Goal: Book appointment/travel/reservation

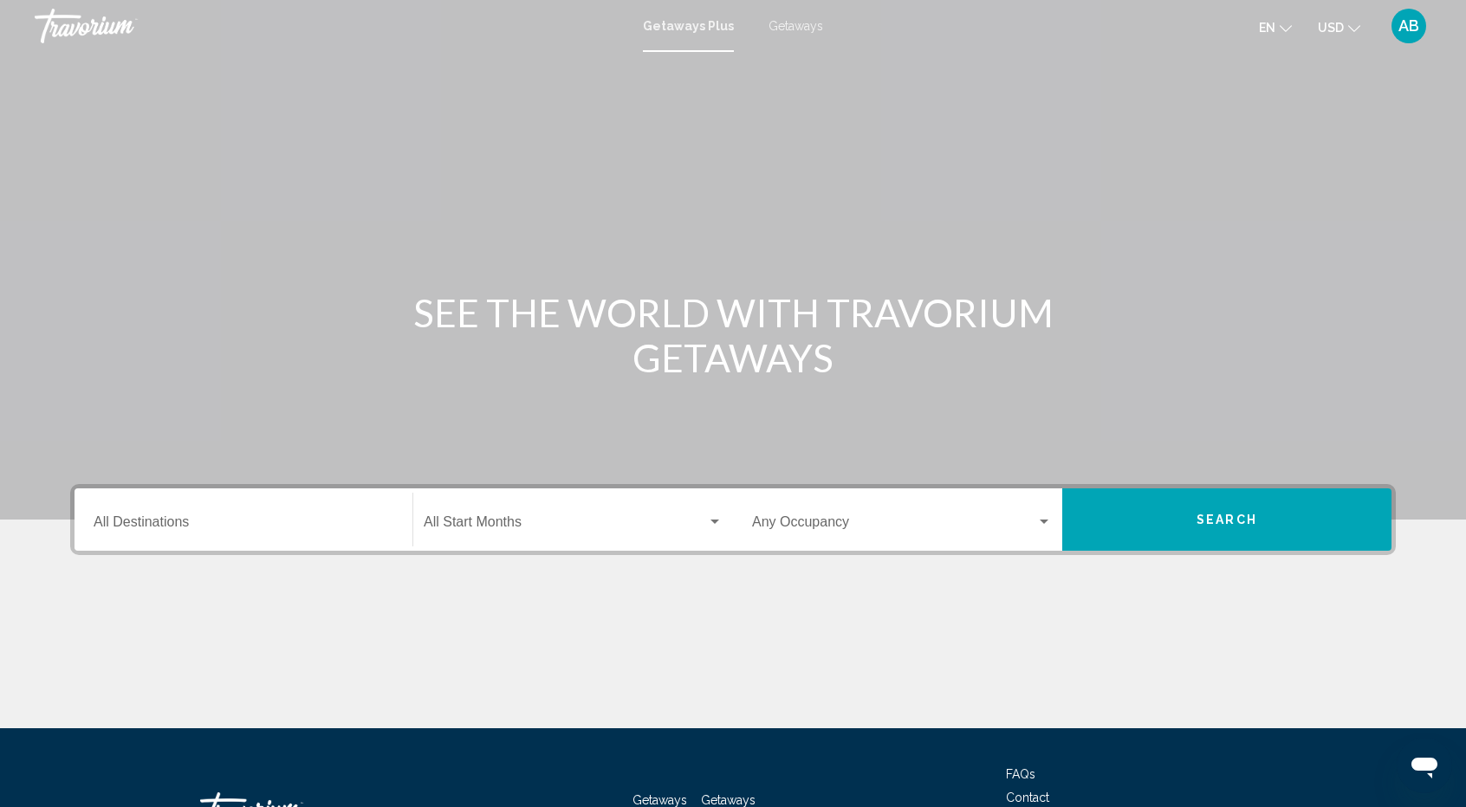
click at [144, 506] on div "Destination All Destinations" at bounding box center [244, 520] width 300 height 55
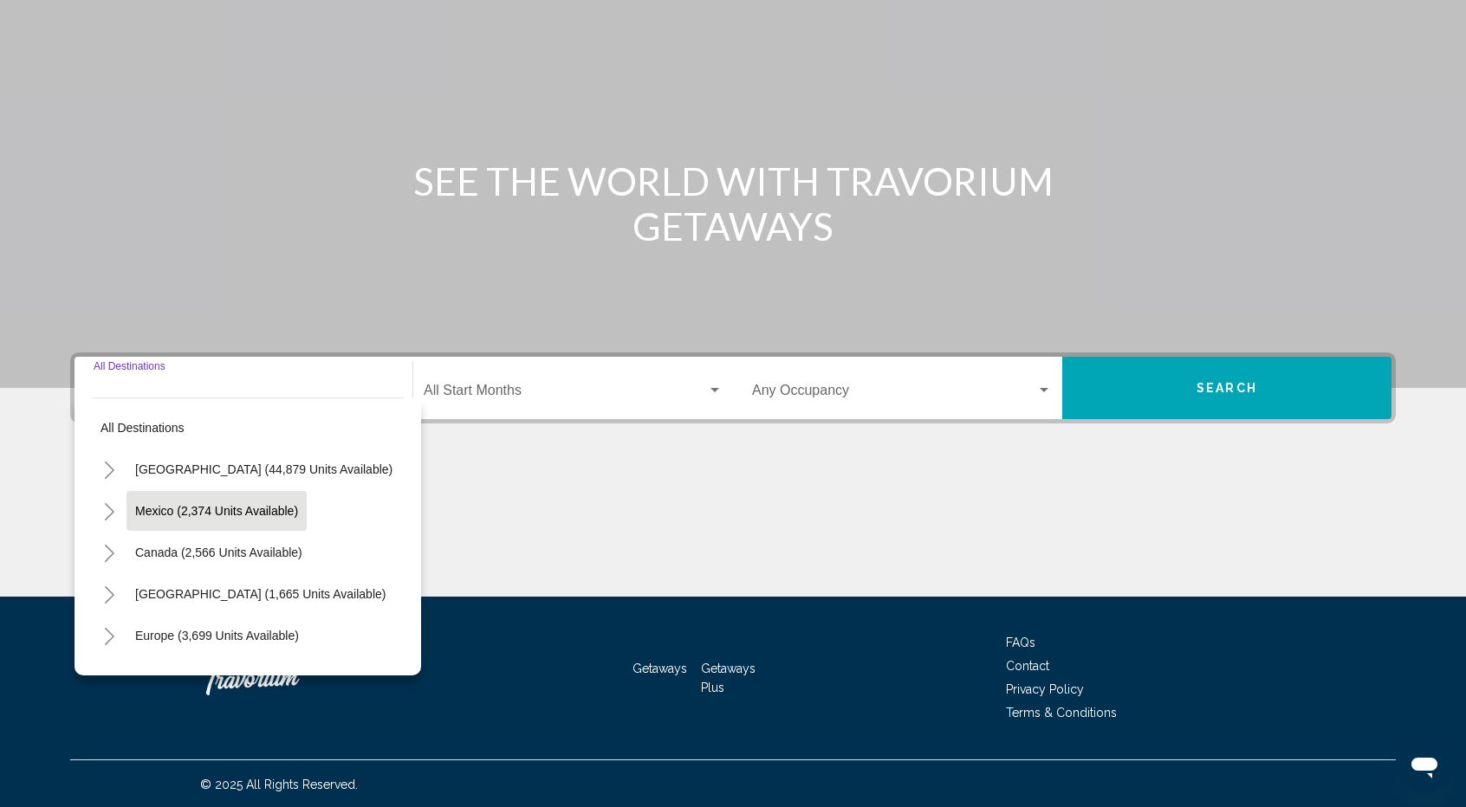
scroll to position [133, 0]
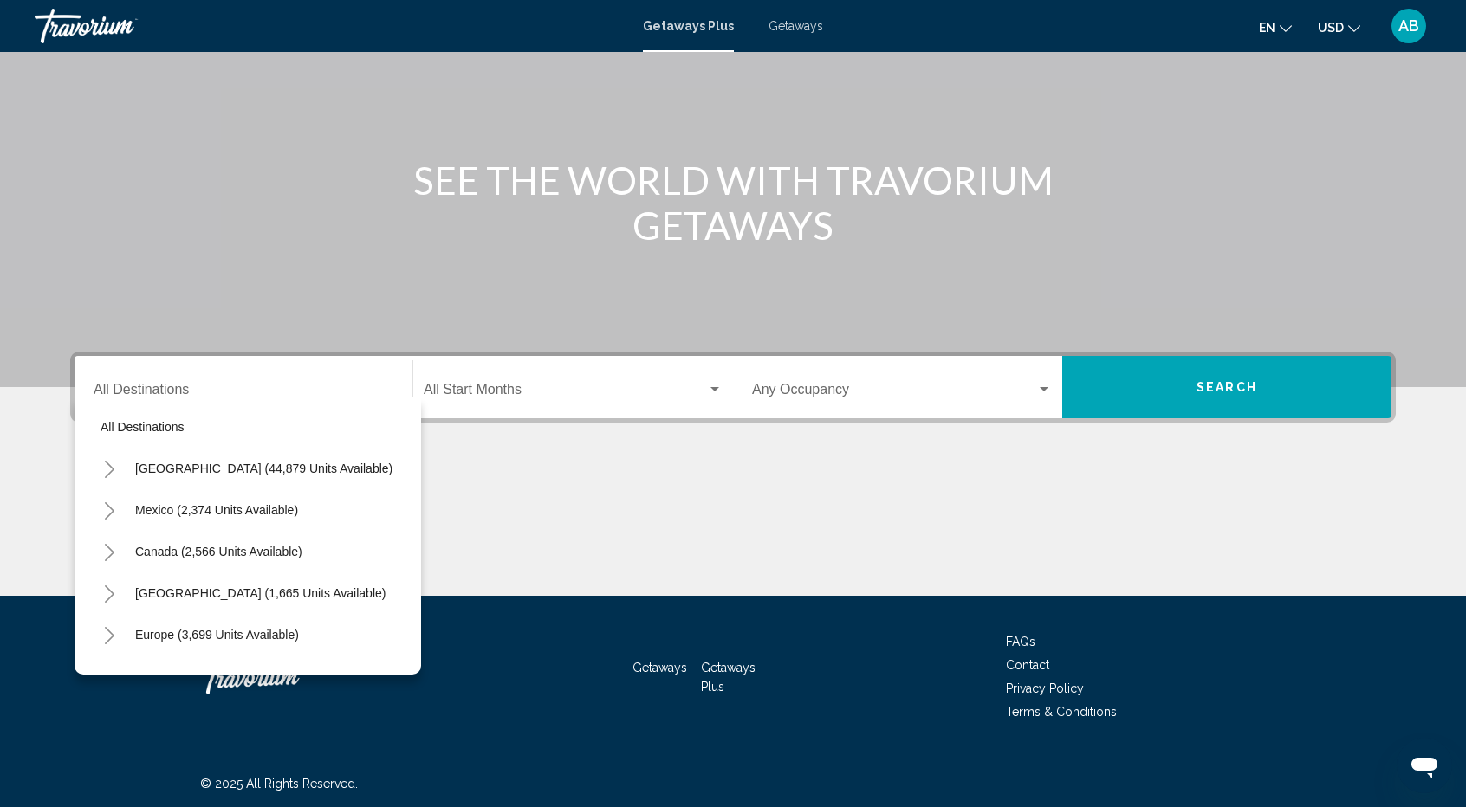
click at [786, 26] on span "Getaways" at bounding box center [795, 26] width 55 height 14
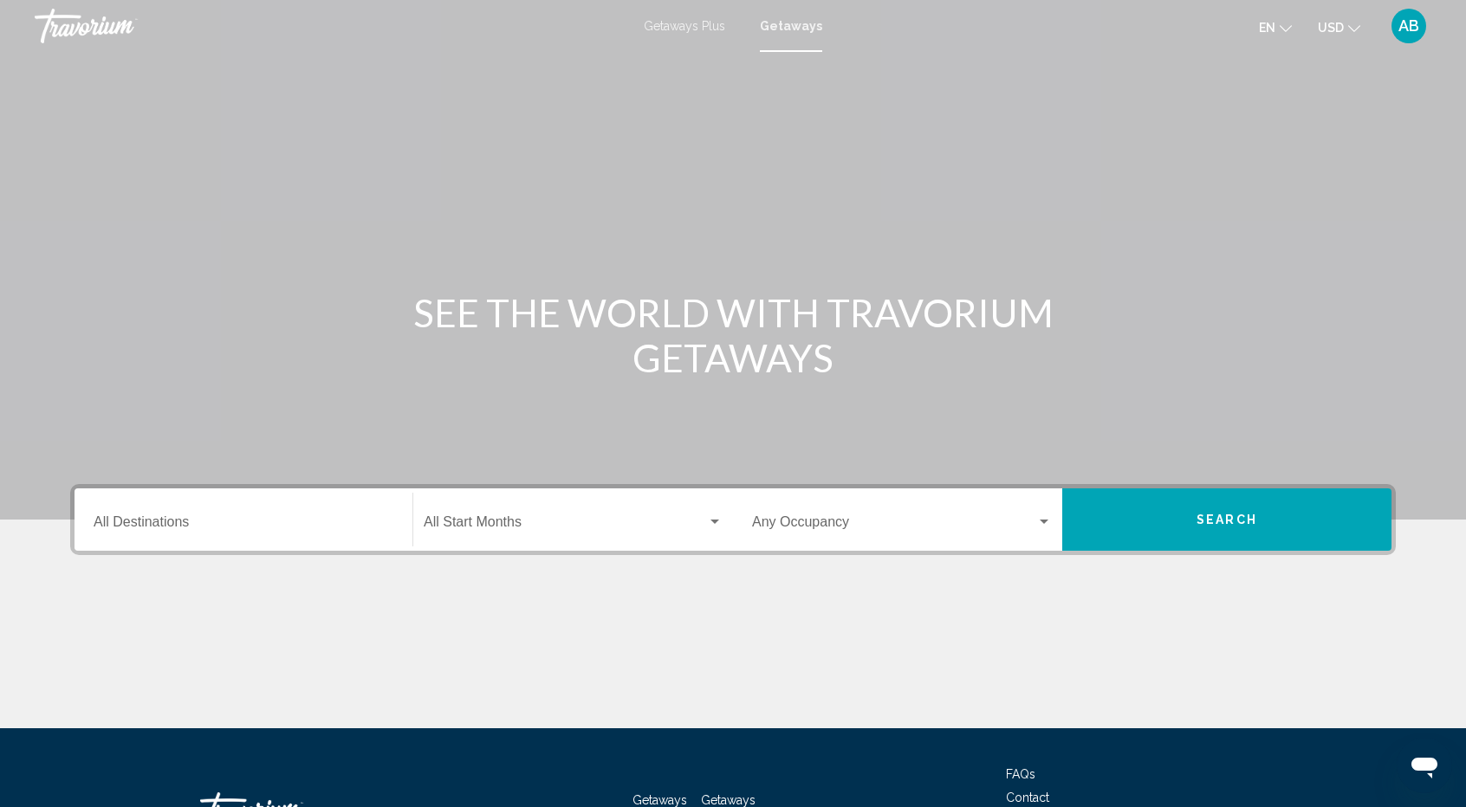
click at [230, 524] on input "Destination All Destinations" at bounding box center [244, 526] width 300 height 16
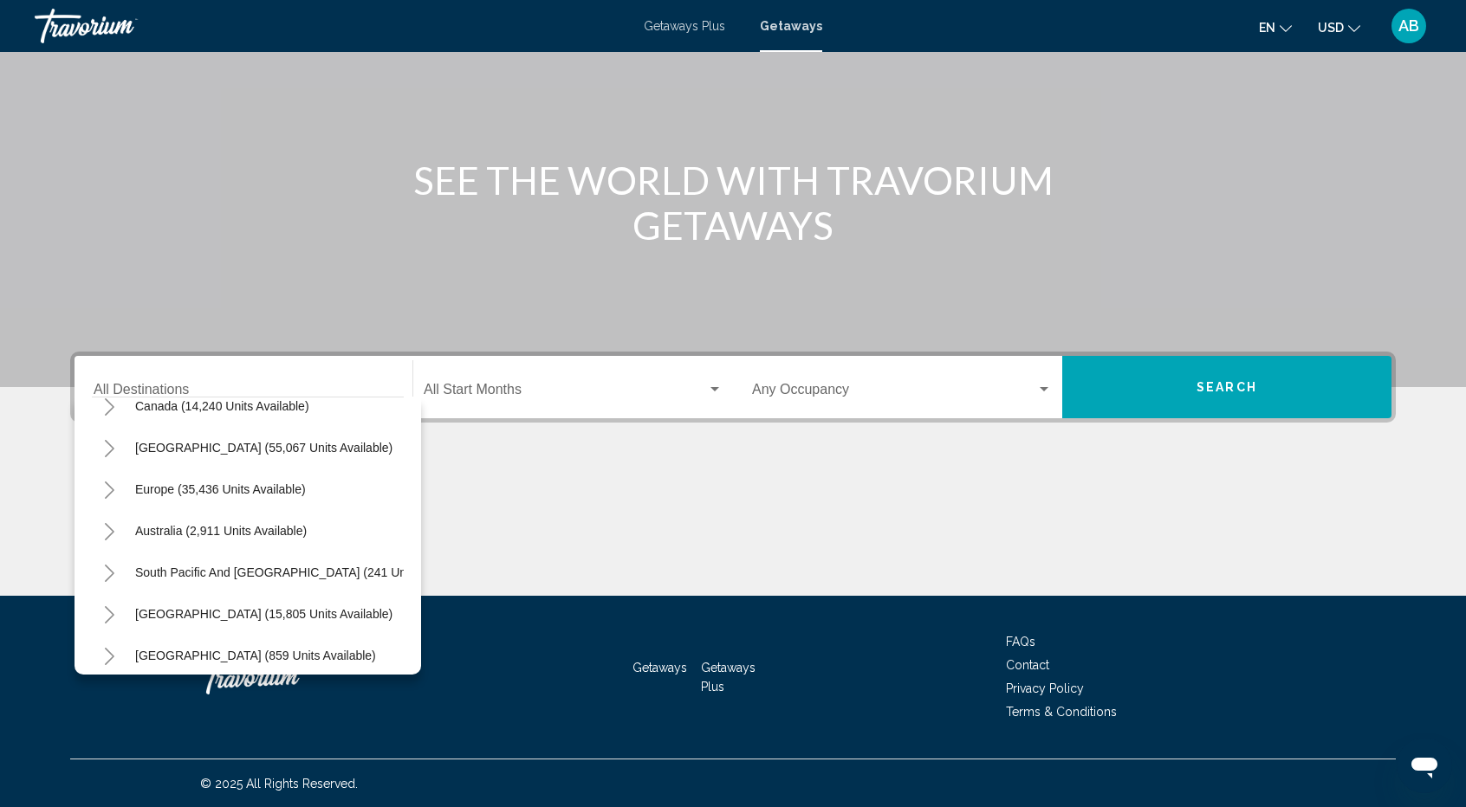
scroll to position [145, 0]
click at [232, 483] on span "Europe (35,436 units available)" at bounding box center [220, 490] width 171 height 14
type input "**********"
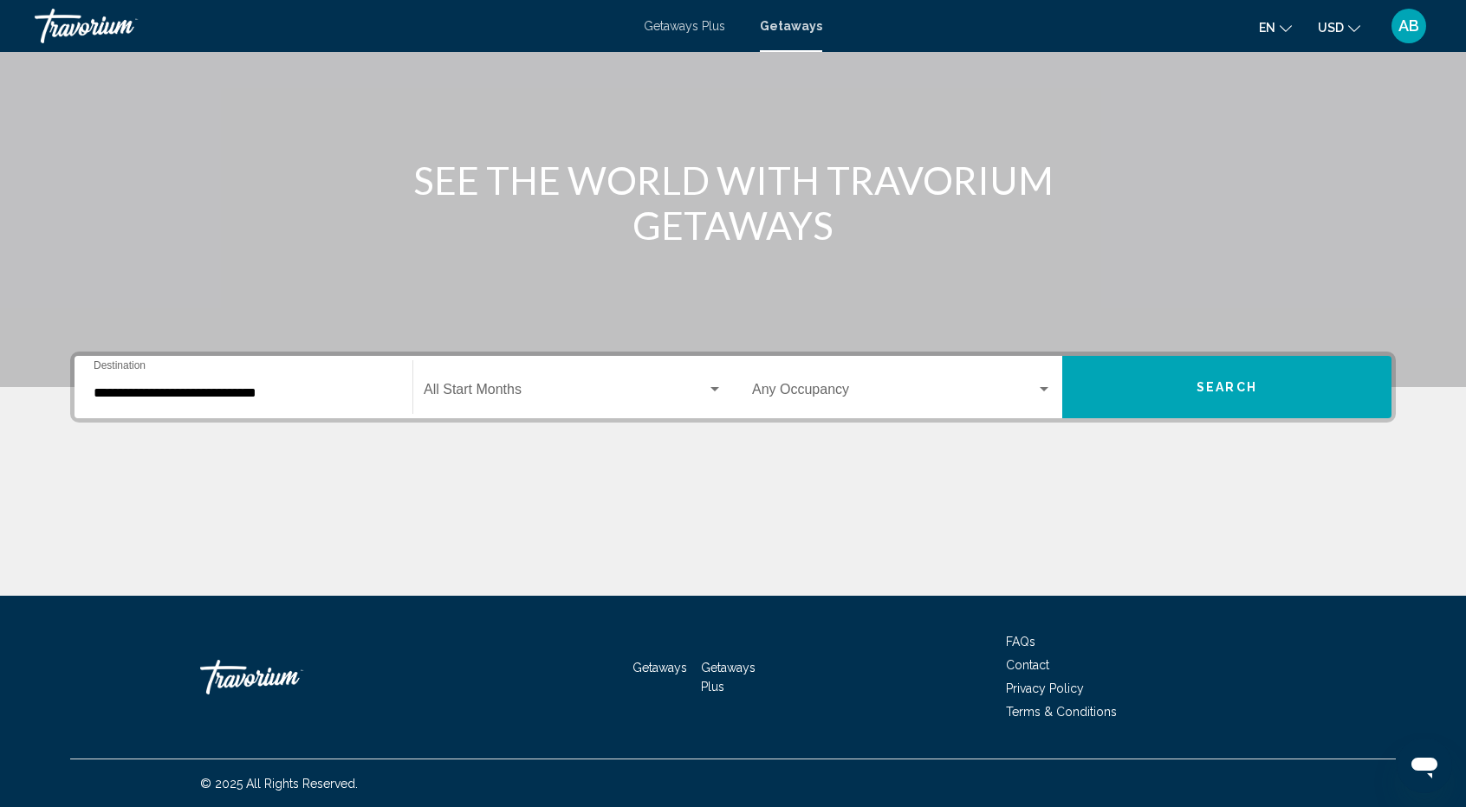
click at [622, 410] on div "Start Month All Start Months" at bounding box center [573, 387] width 299 height 55
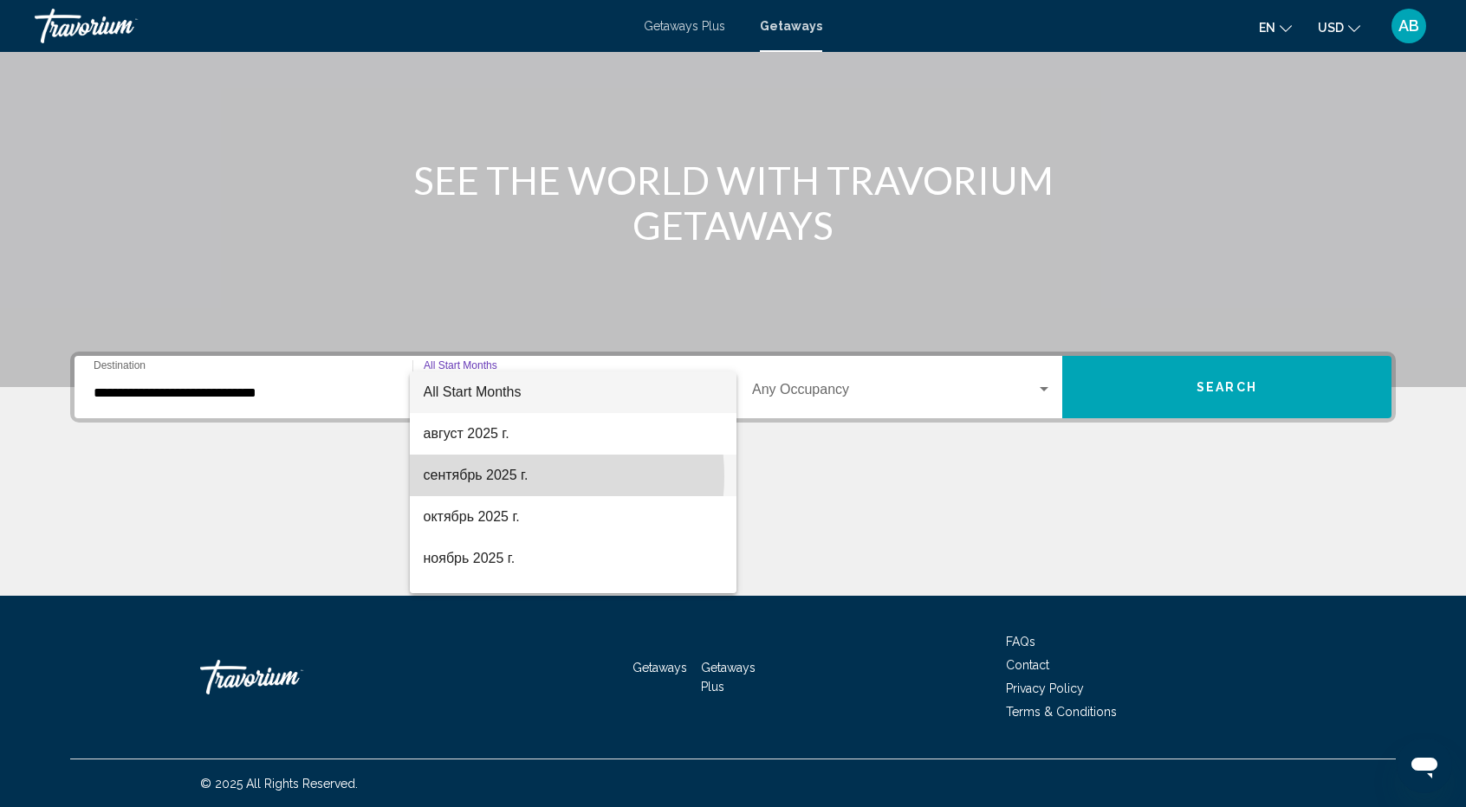
click at [512, 476] on span "сентябрь 2025 г." at bounding box center [574, 476] width 300 height 42
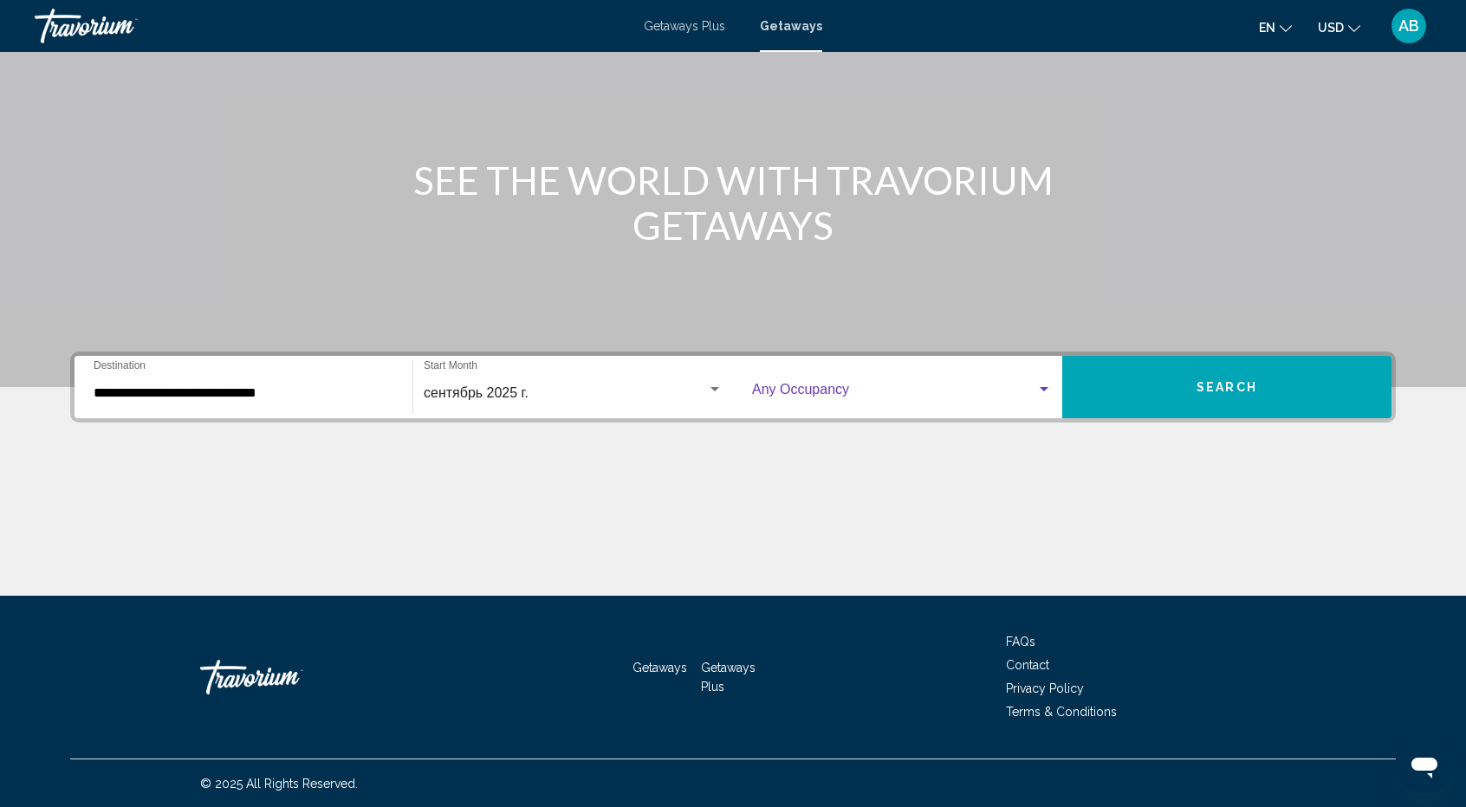
click at [978, 387] on span "Search widget" at bounding box center [894, 393] width 284 height 16
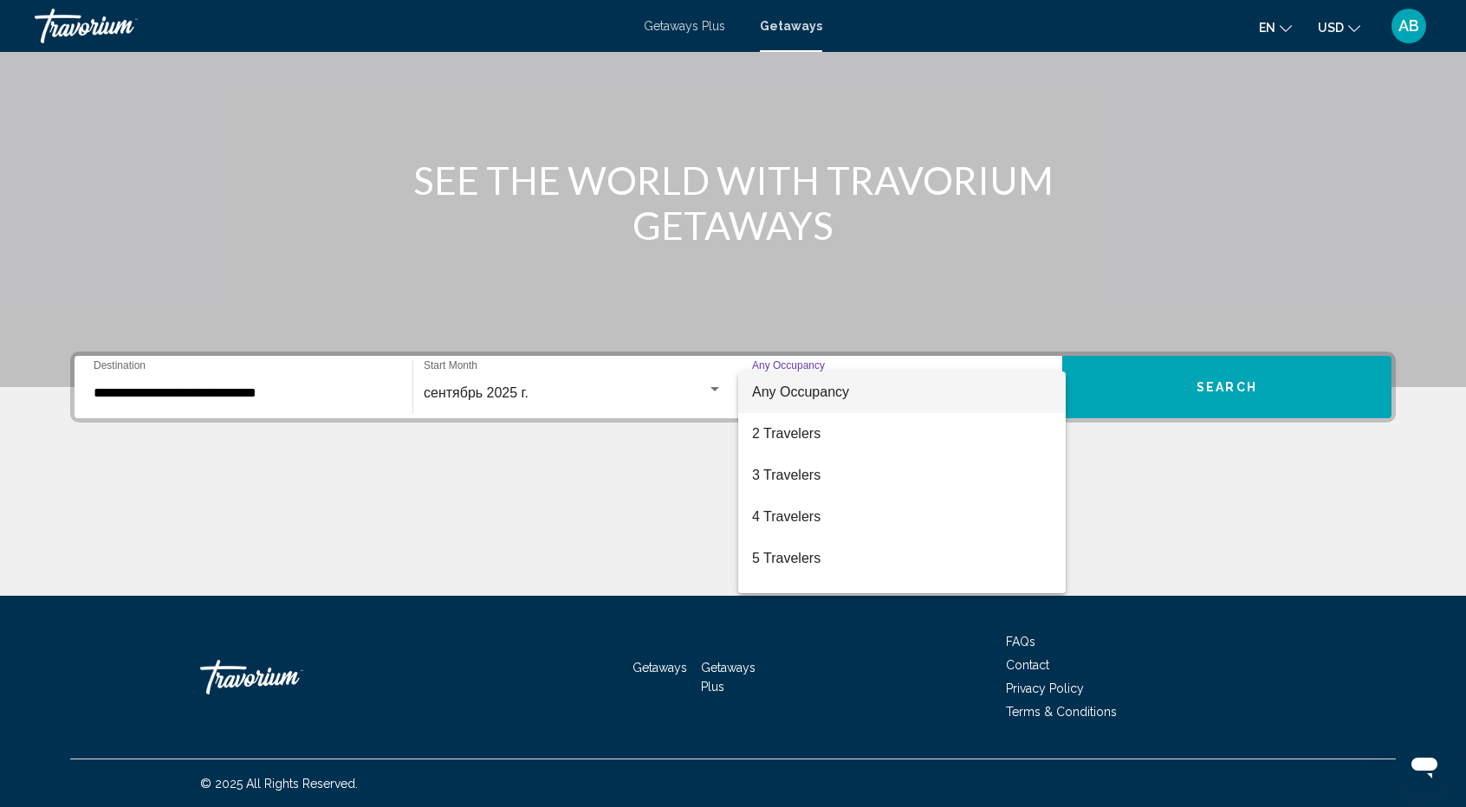
click at [1195, 383] on div at bounding box center [733, 403] width 1466 height 807
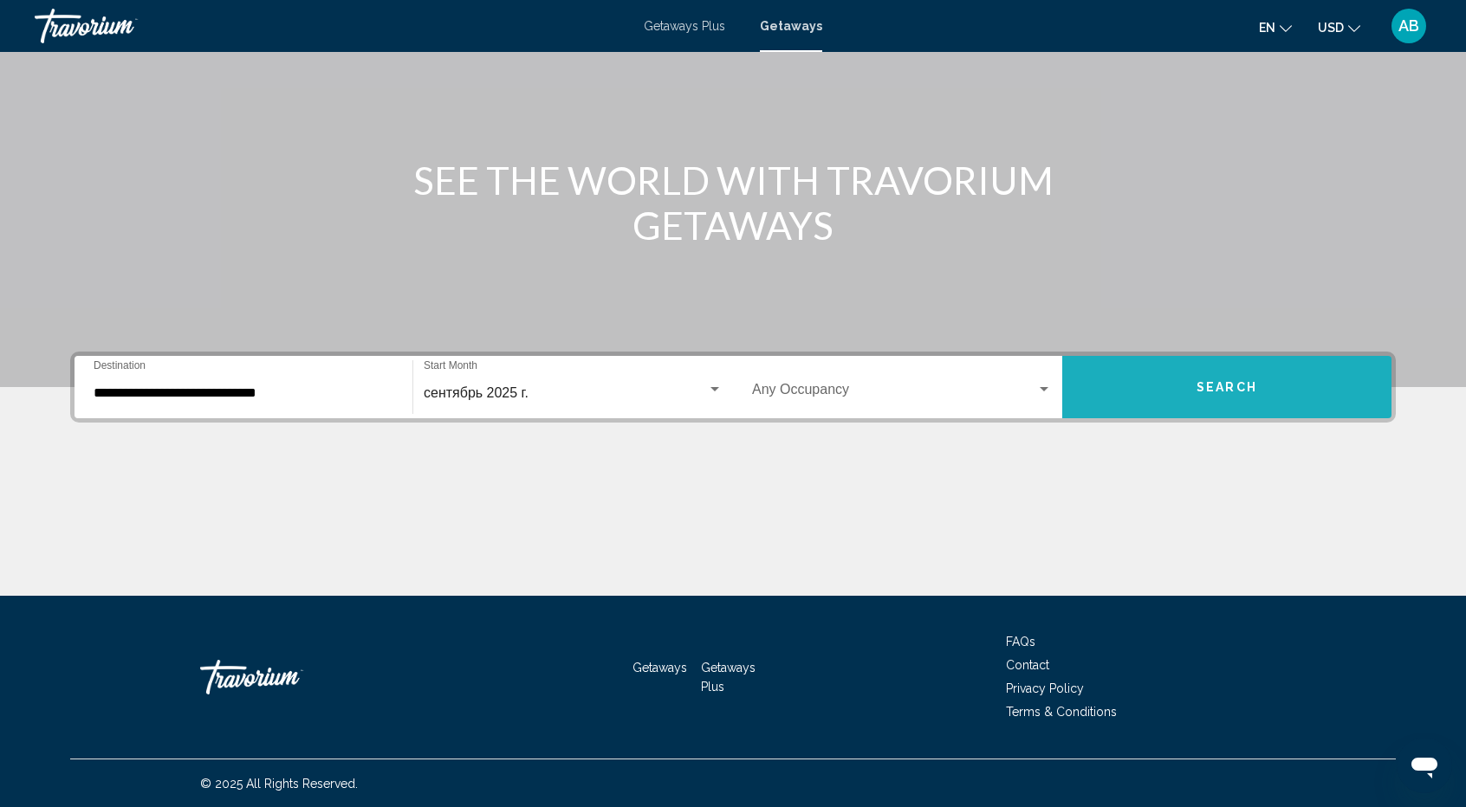
click at [1245, 394] on button "Search" at bounding box center [1226, 387] width 329 height 62
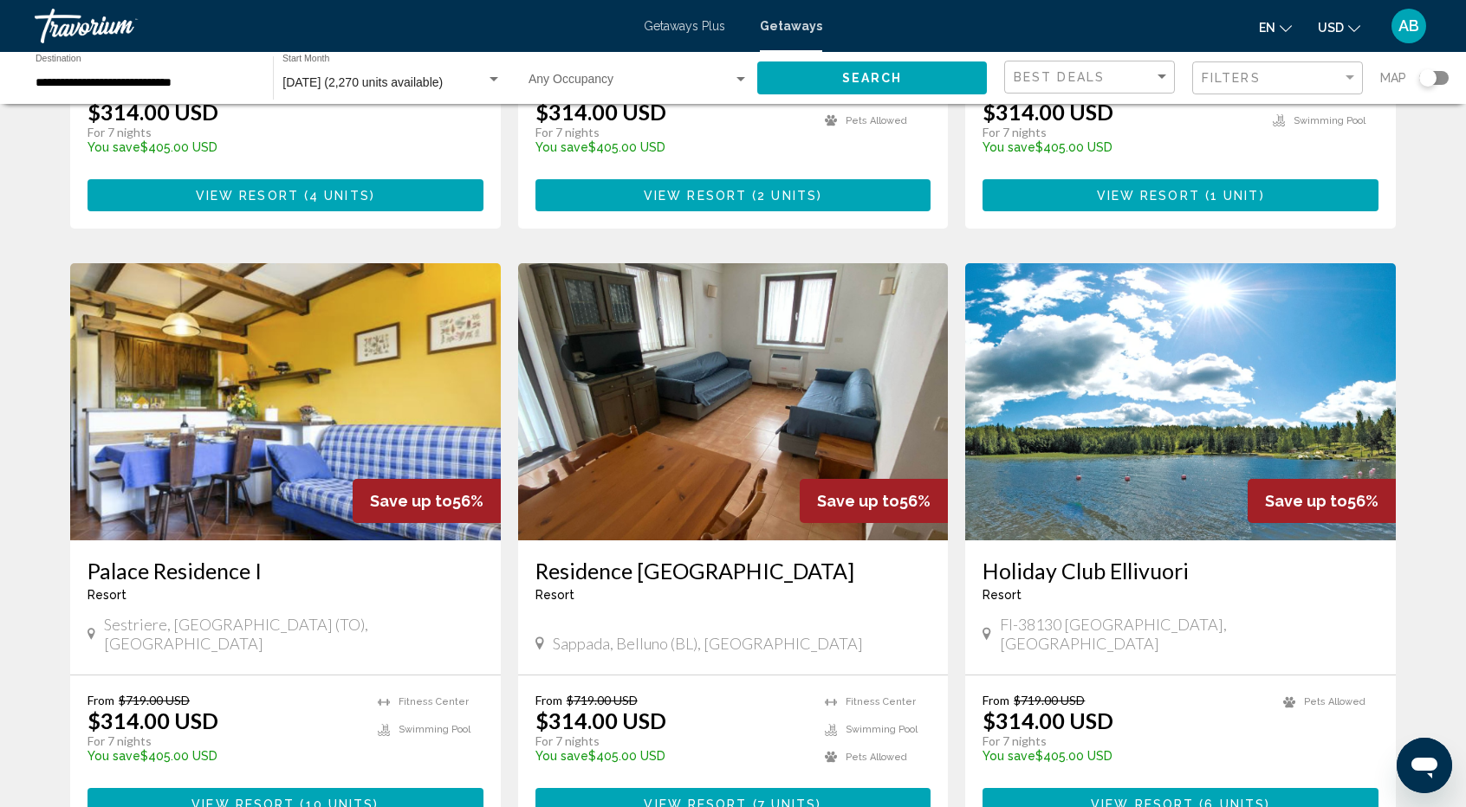
scroll to position [1729, 0]
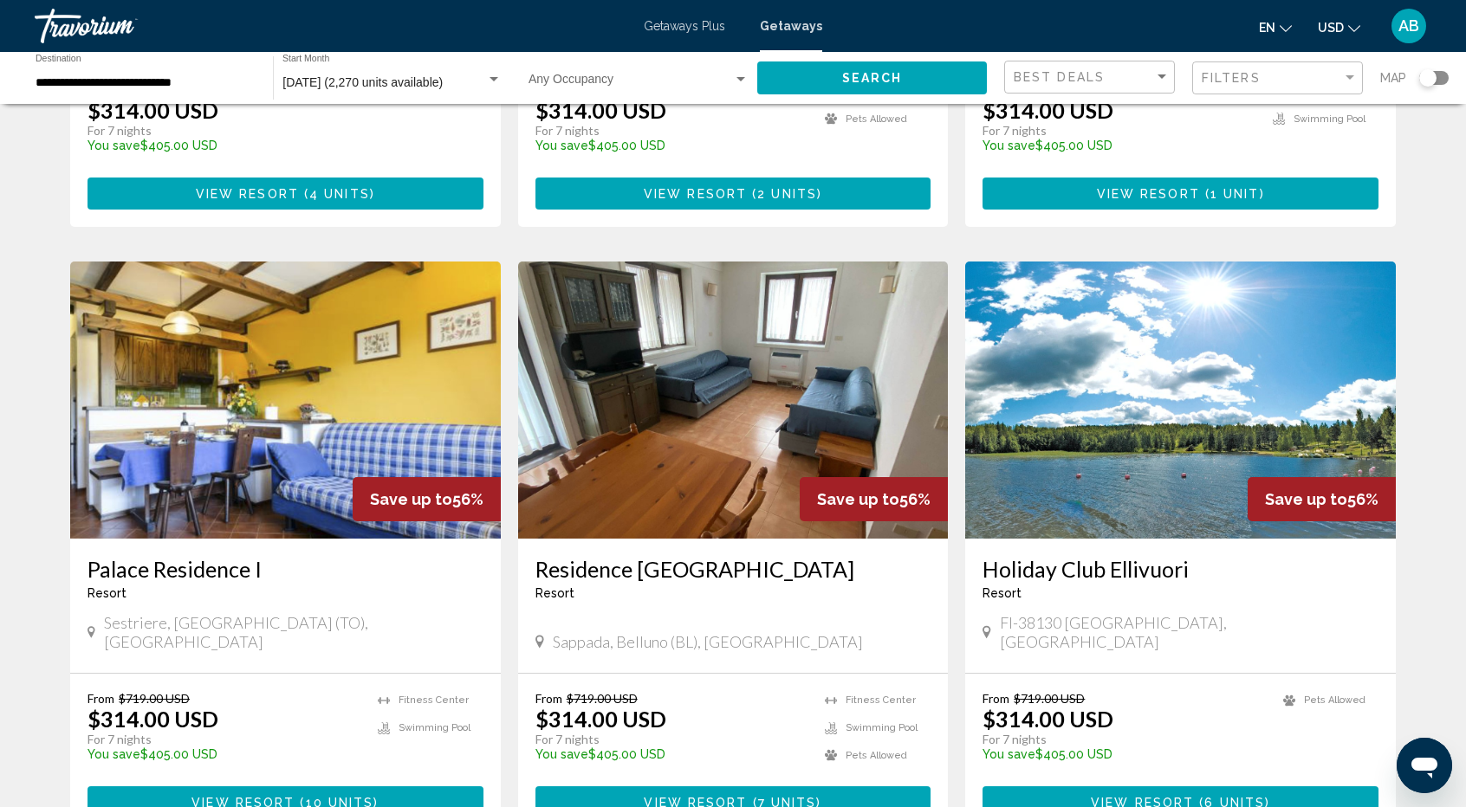
click at [1244, 390] on img "Main content" at bounding box center [1180, 400] width 431 height 277
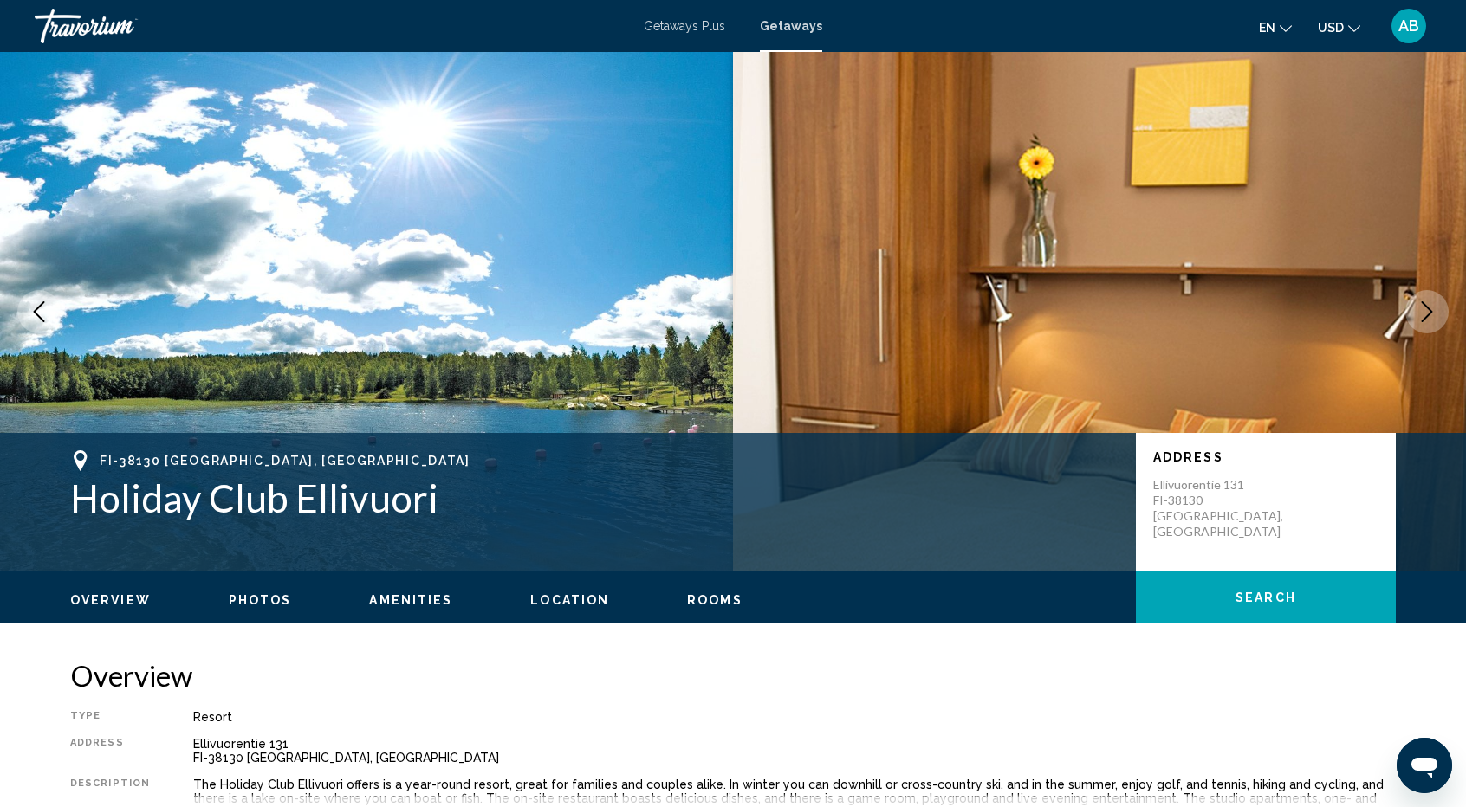
click at [1432, 308] on icon "Next image" at bounding box center [1426, 311] width 21 height 21
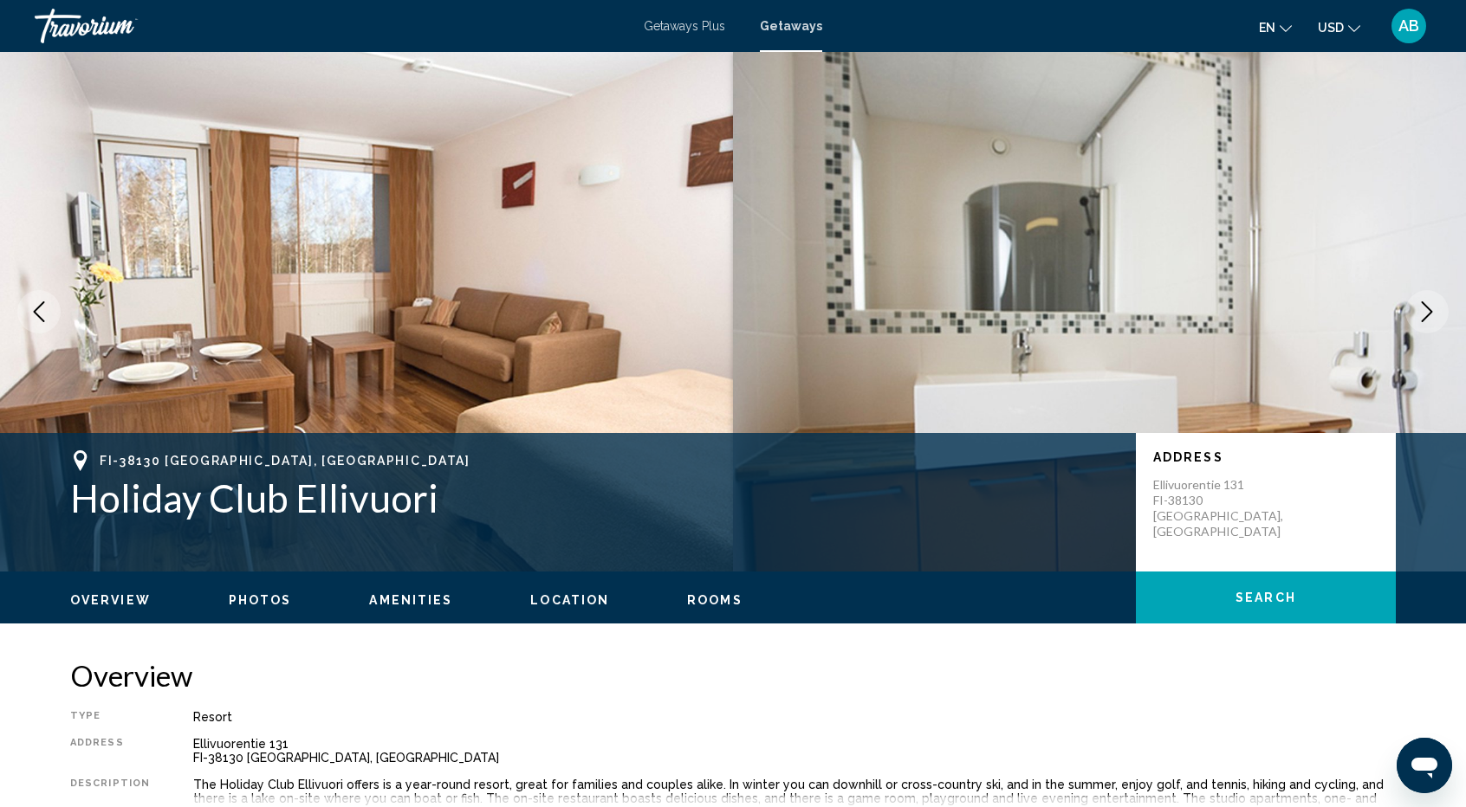
click at [1432, 308] on icon "Next image" at bounding box center [1426, 311] width 21 height 21
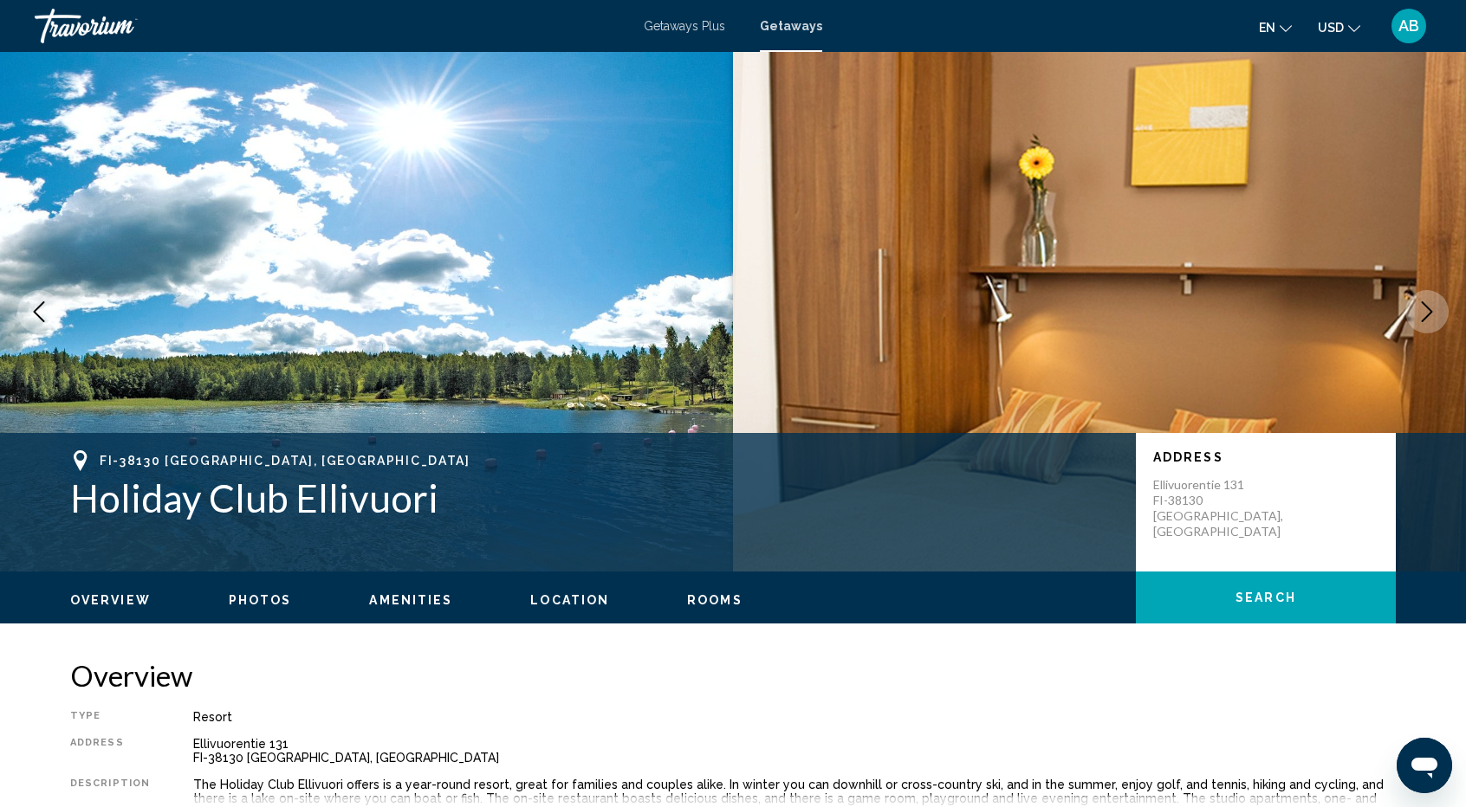
click at [1432, 308] on icon "Next image" at bounding box center [1426, 311] width 21 height 21
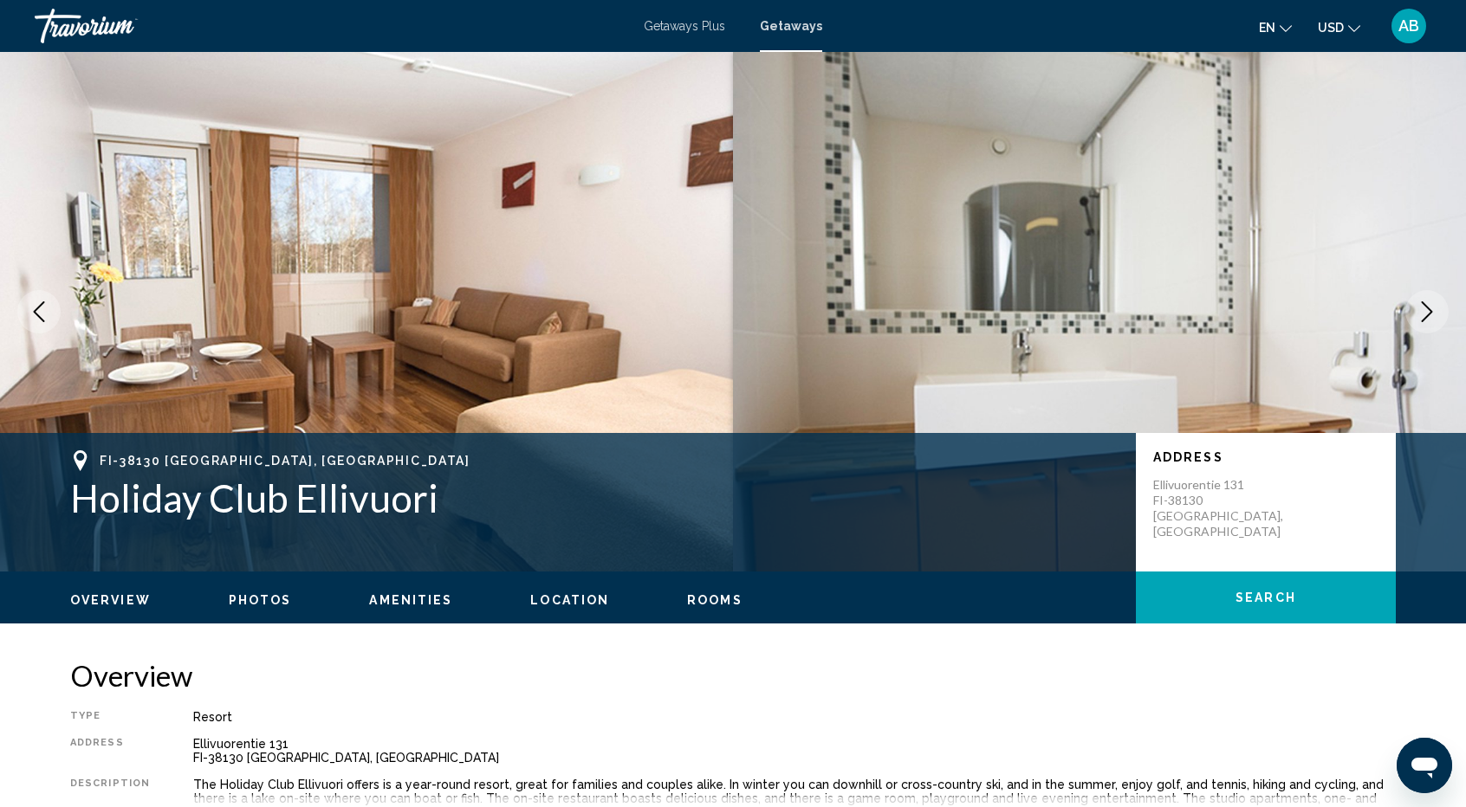
click at [1432, 308] on icon "Next image" at bounding box center [1426, 311] width 21 height 21
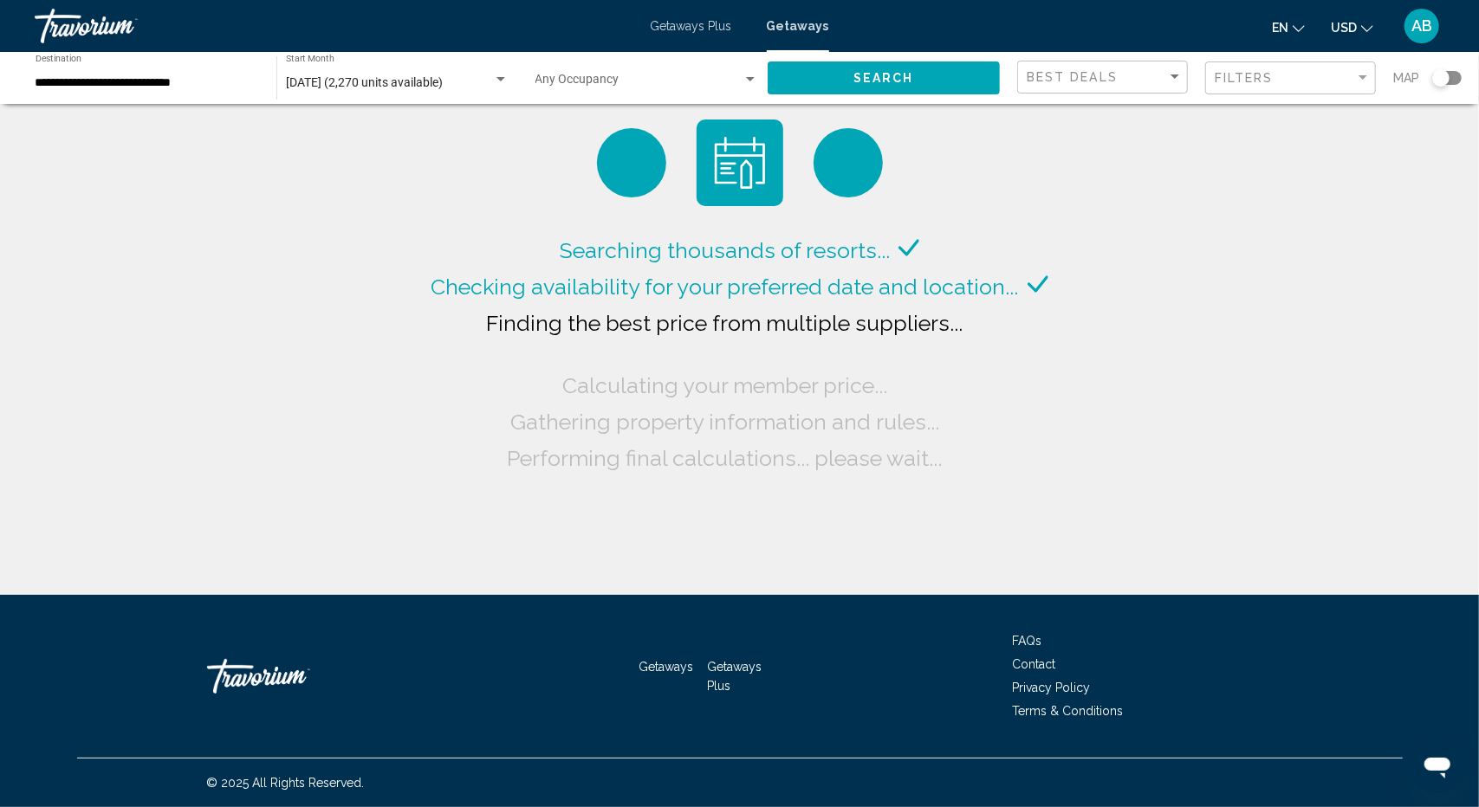
click at [194, 72] on div "**********" at bounding box center [147, 79] width 223 height 48
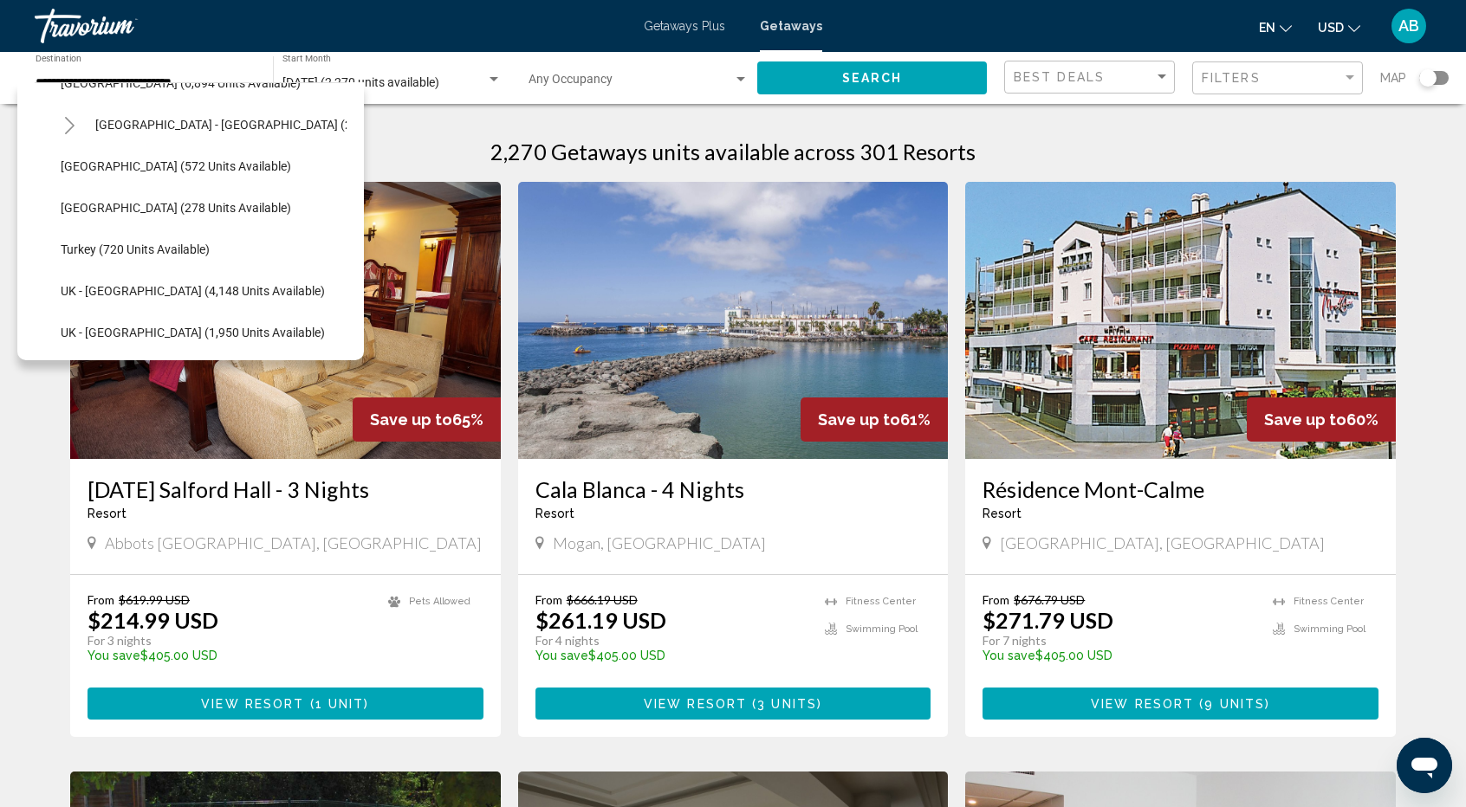
scroll to position [949, 0]
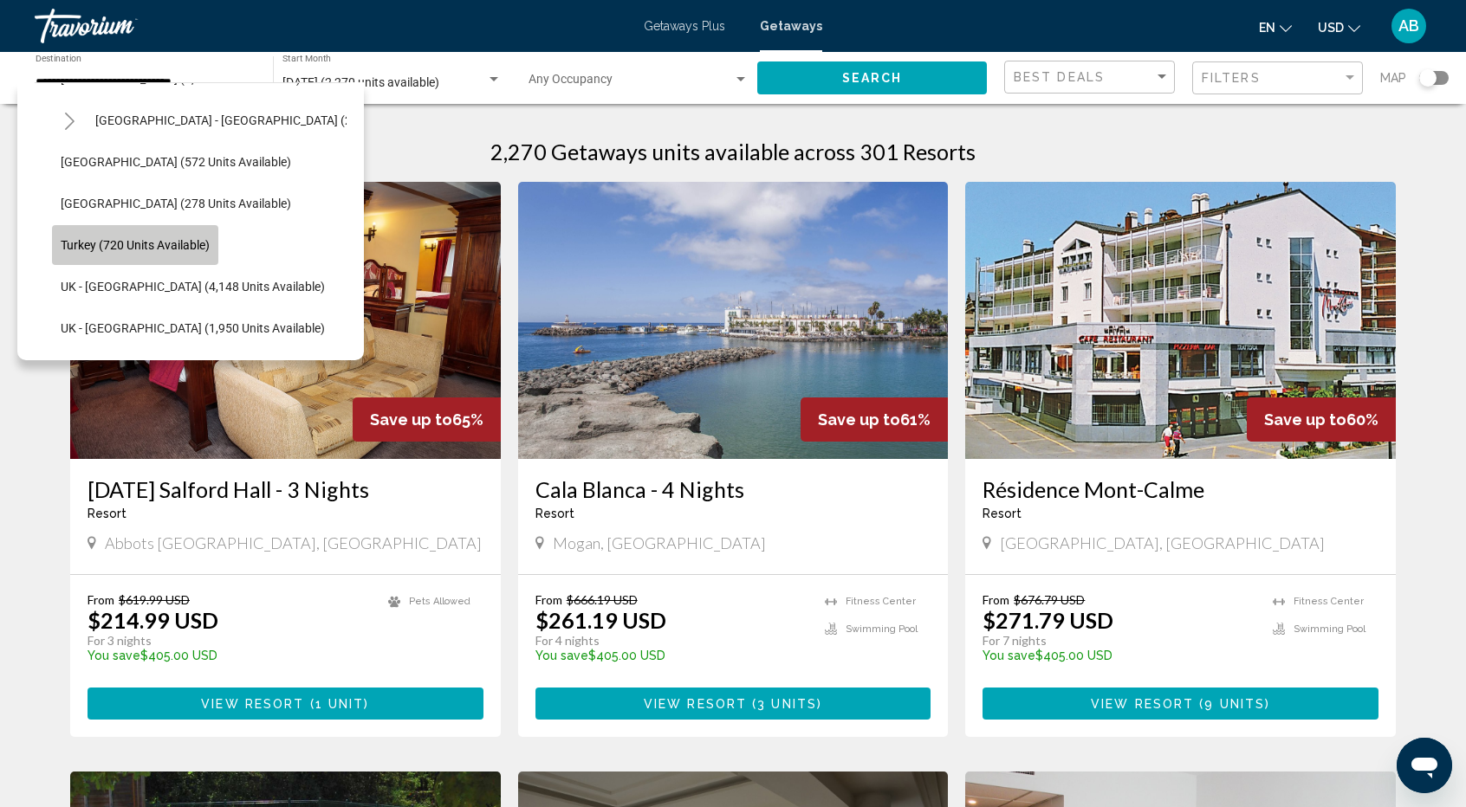
click at [159, 248] on span "Turkey (720 units available)" at bounding box center [135, 245] width 149 height 14
type input "**********"
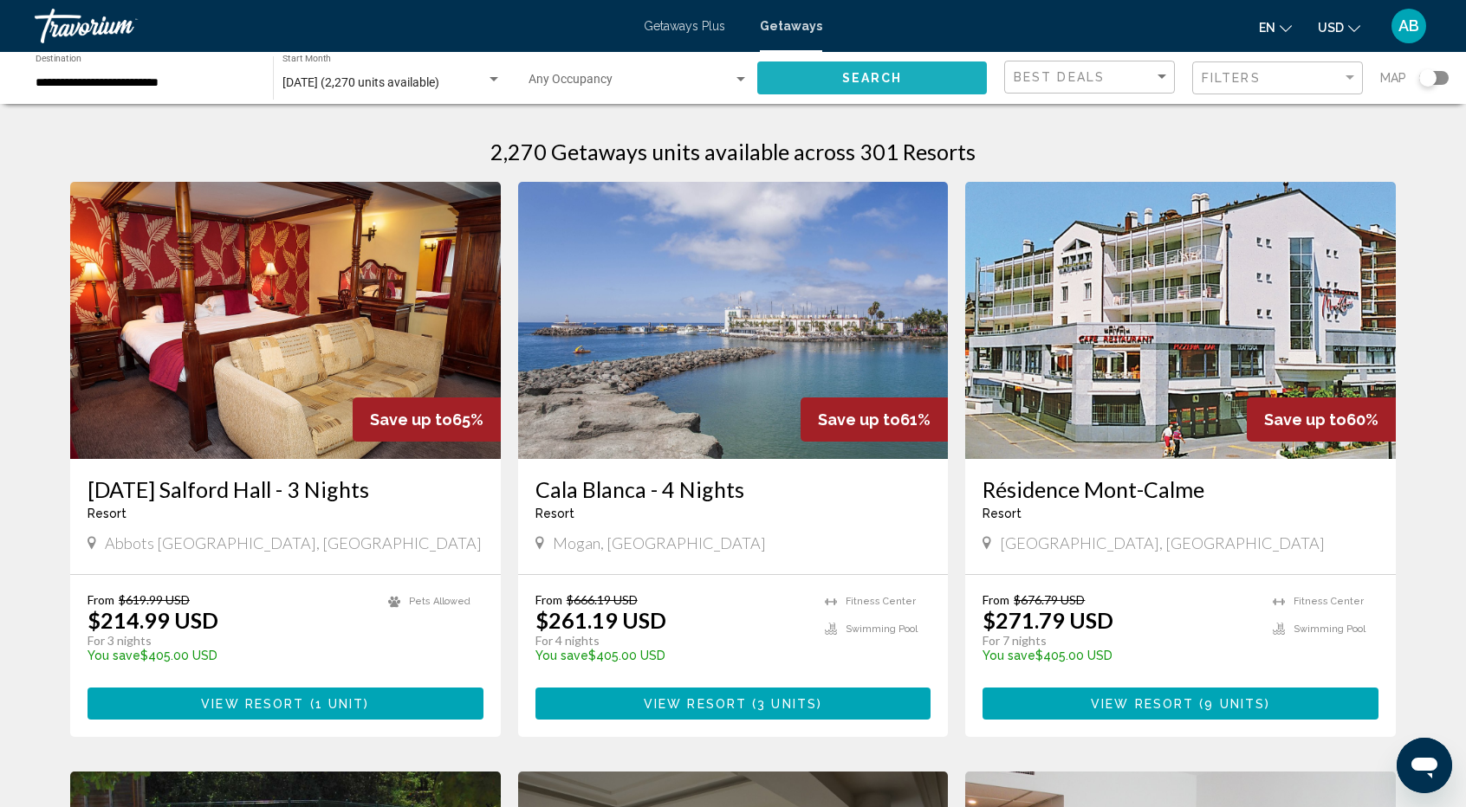
click at [929, 77] on button "Search" at bounding box center [872, 78] width 230 height 32
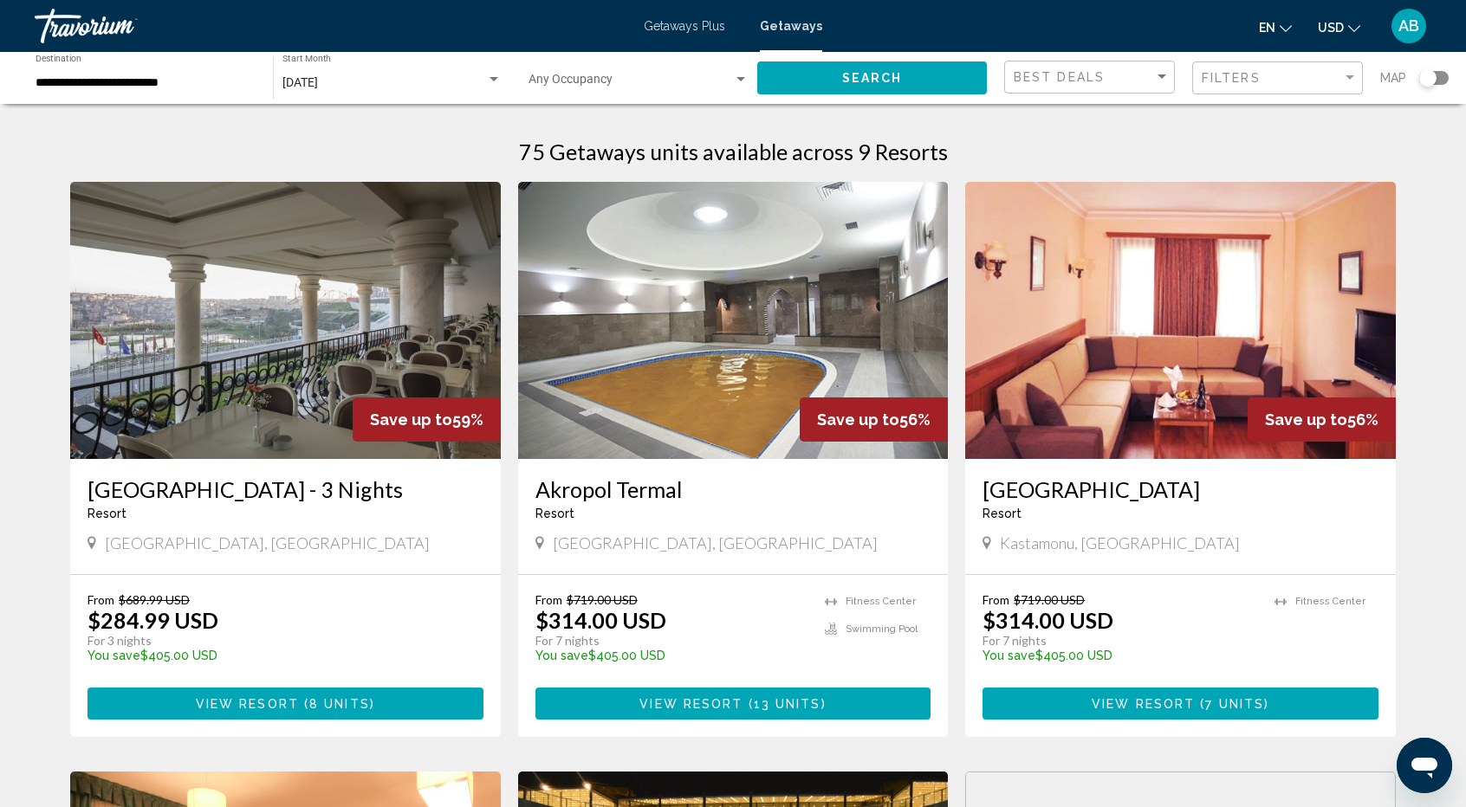
click at [382, 331] on img "Main content" at bounding box center [285, 320] width 431 height 277
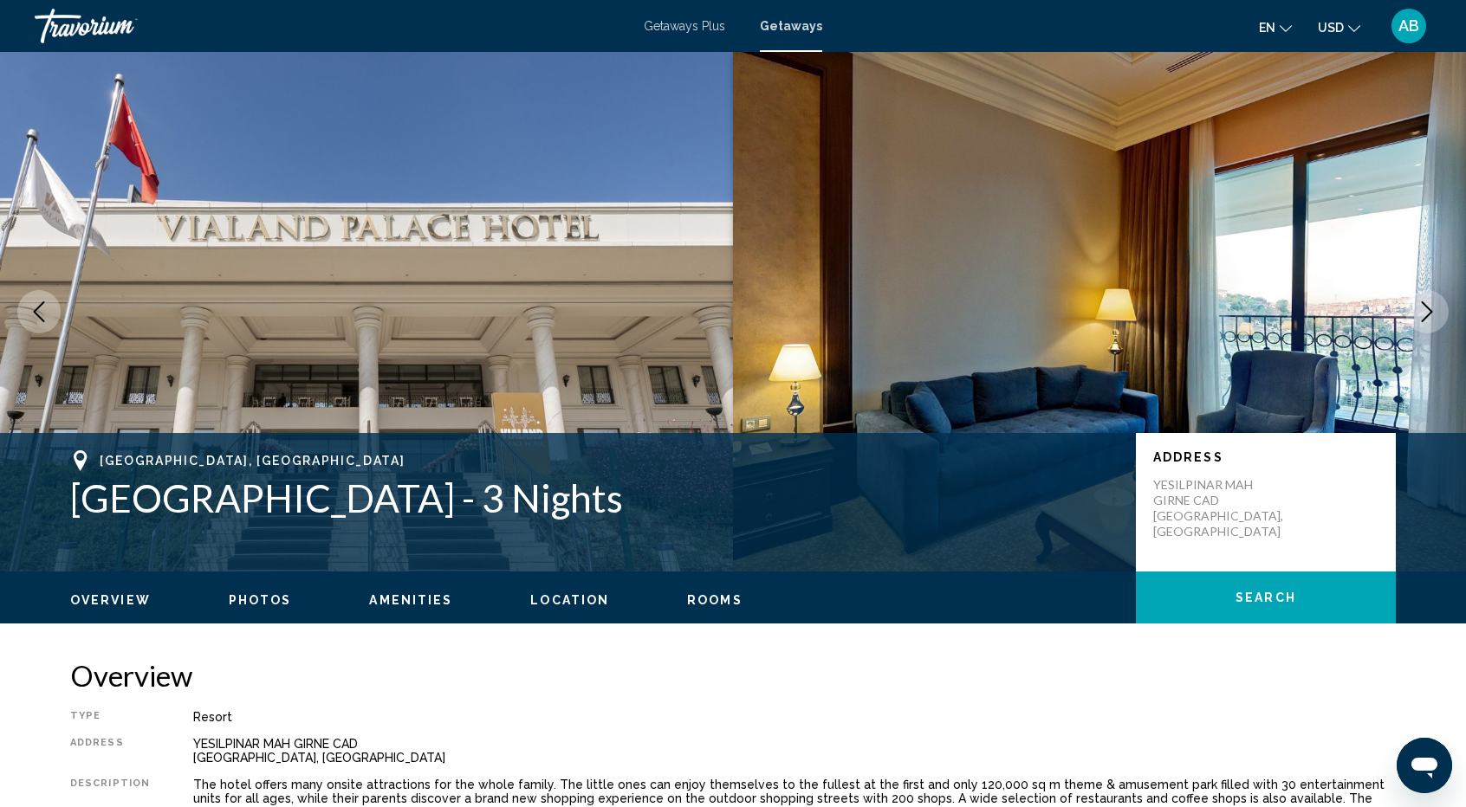
click at [1426, 310] on icon "Next image" at bounding box center [1426, 311] width 21 height 21
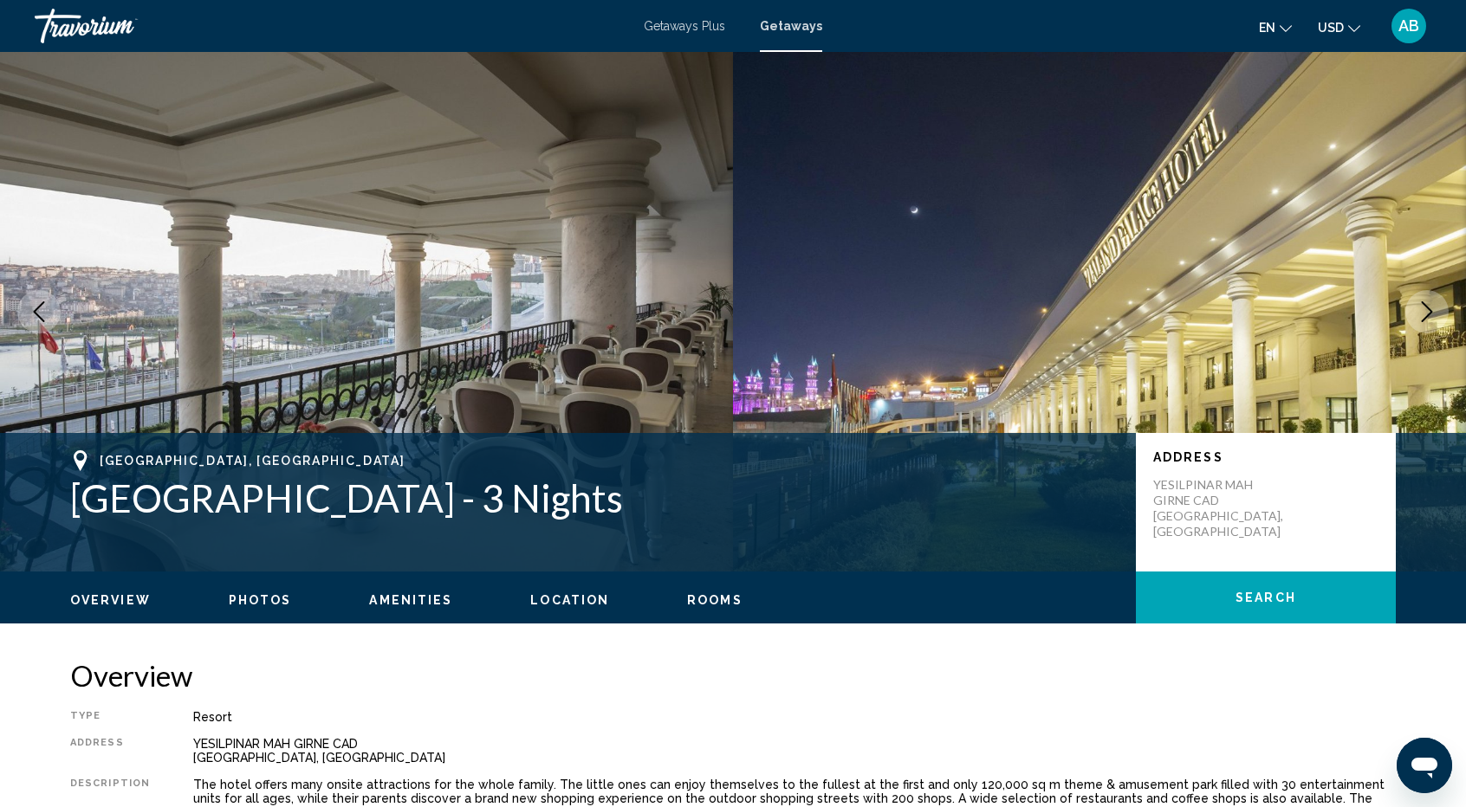
click at [1426, 310] on icon "Next image" at bounding box center [1426, 311] width 21 height 21
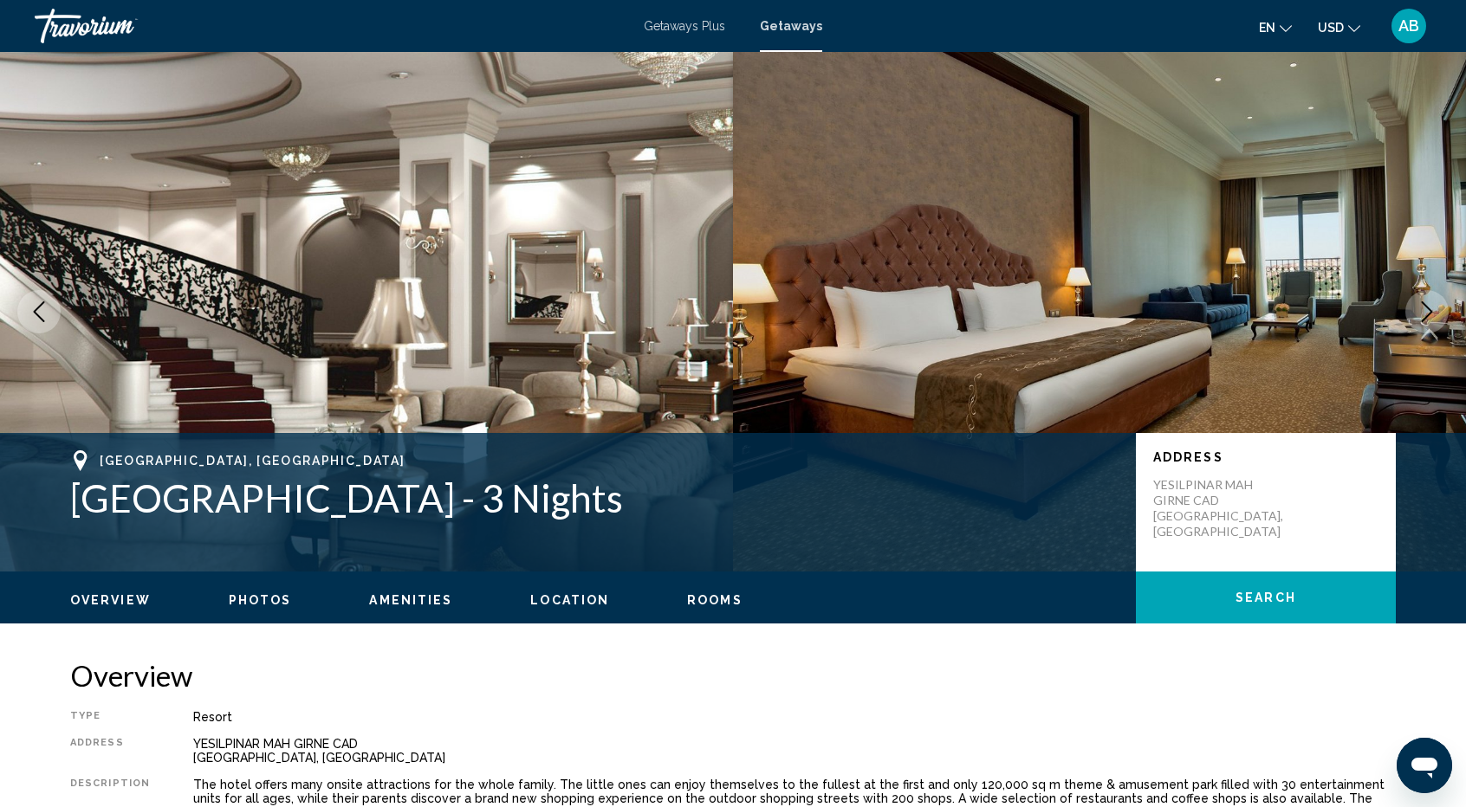
click at [1426, 310] on icon "Next image" at bounding box center [1426, 311] width 21 height 21
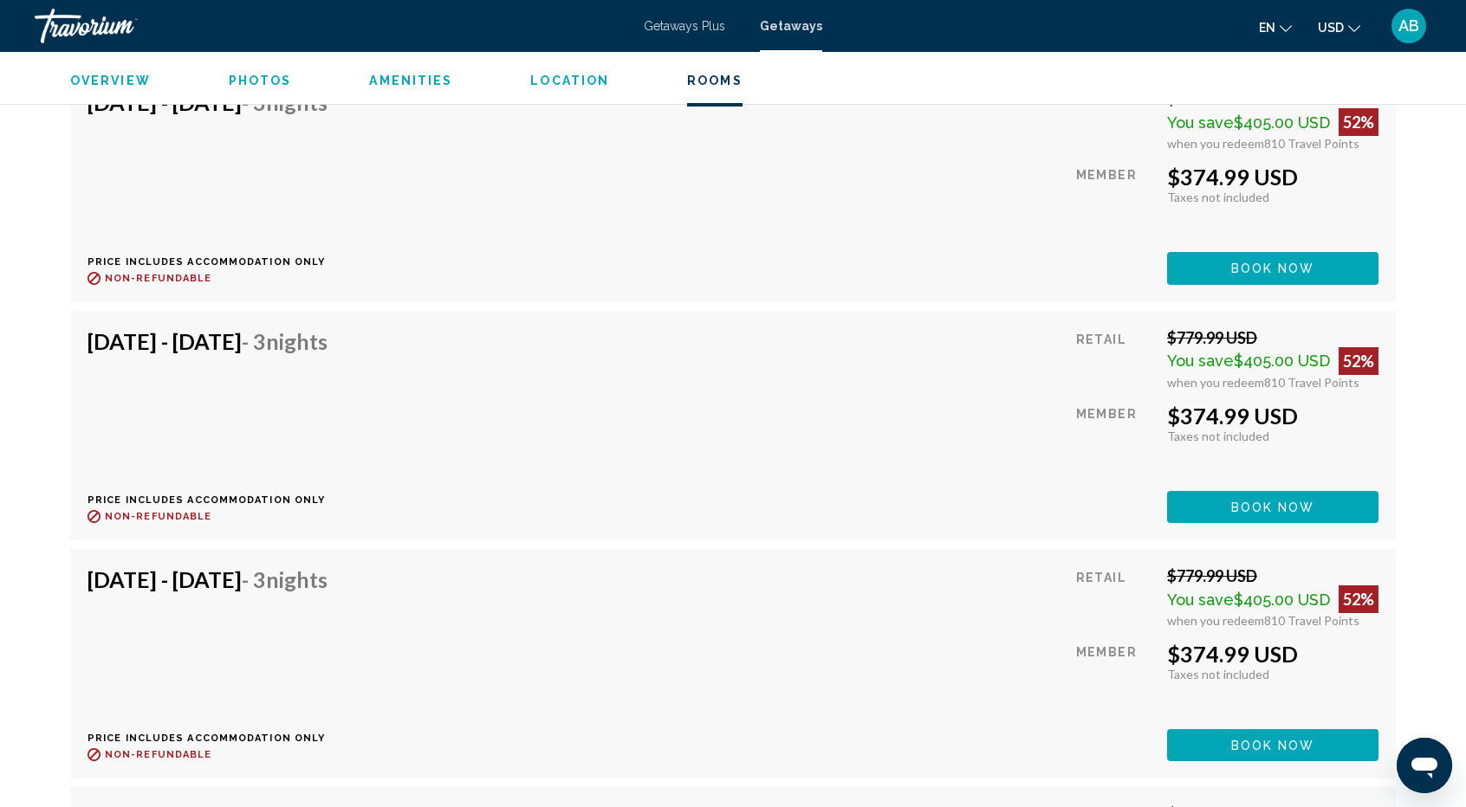
scroll to position [2887, 0]
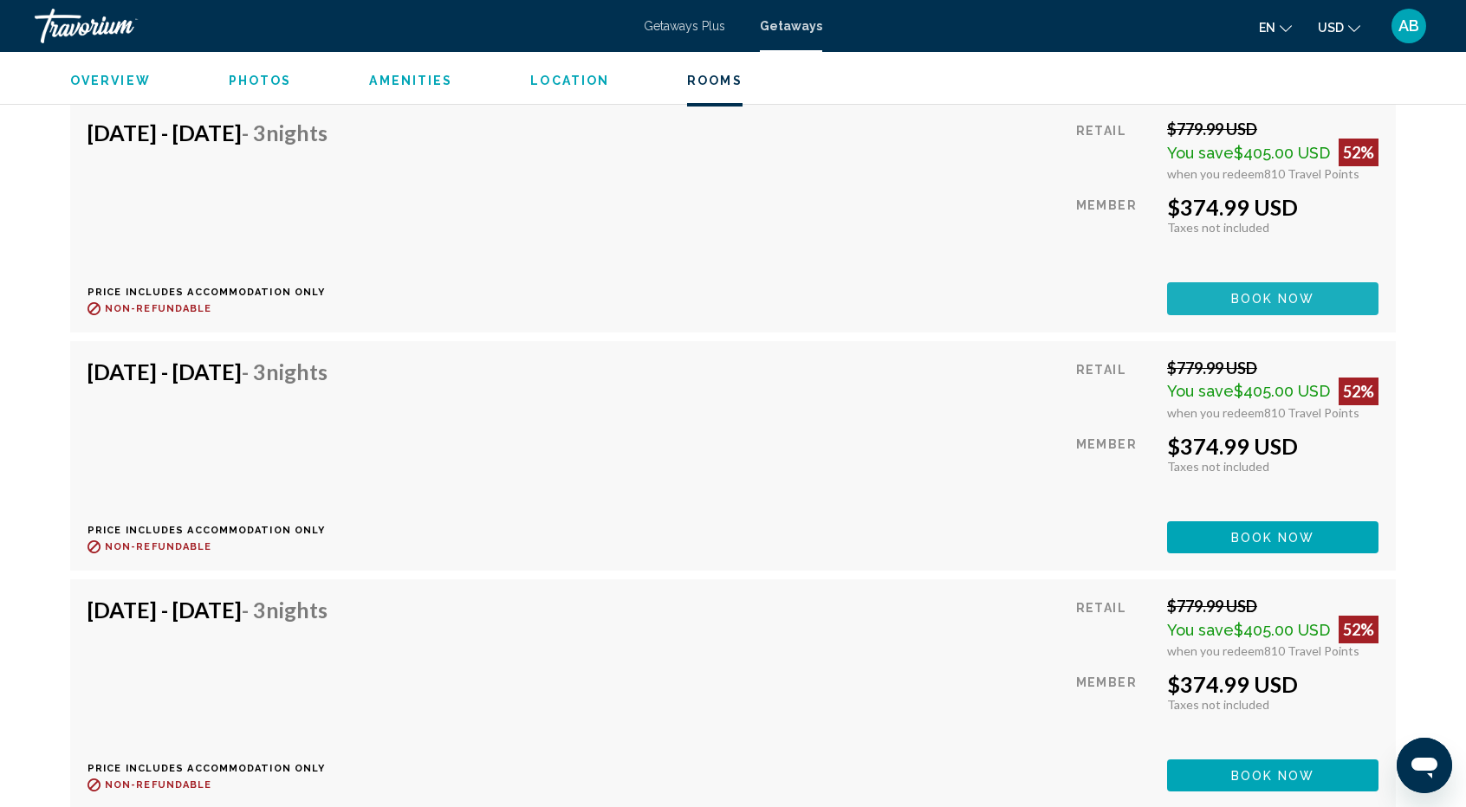
click at [1284, 298] on span "Book now" at bounding box center [1273, 300] width 84 height 14
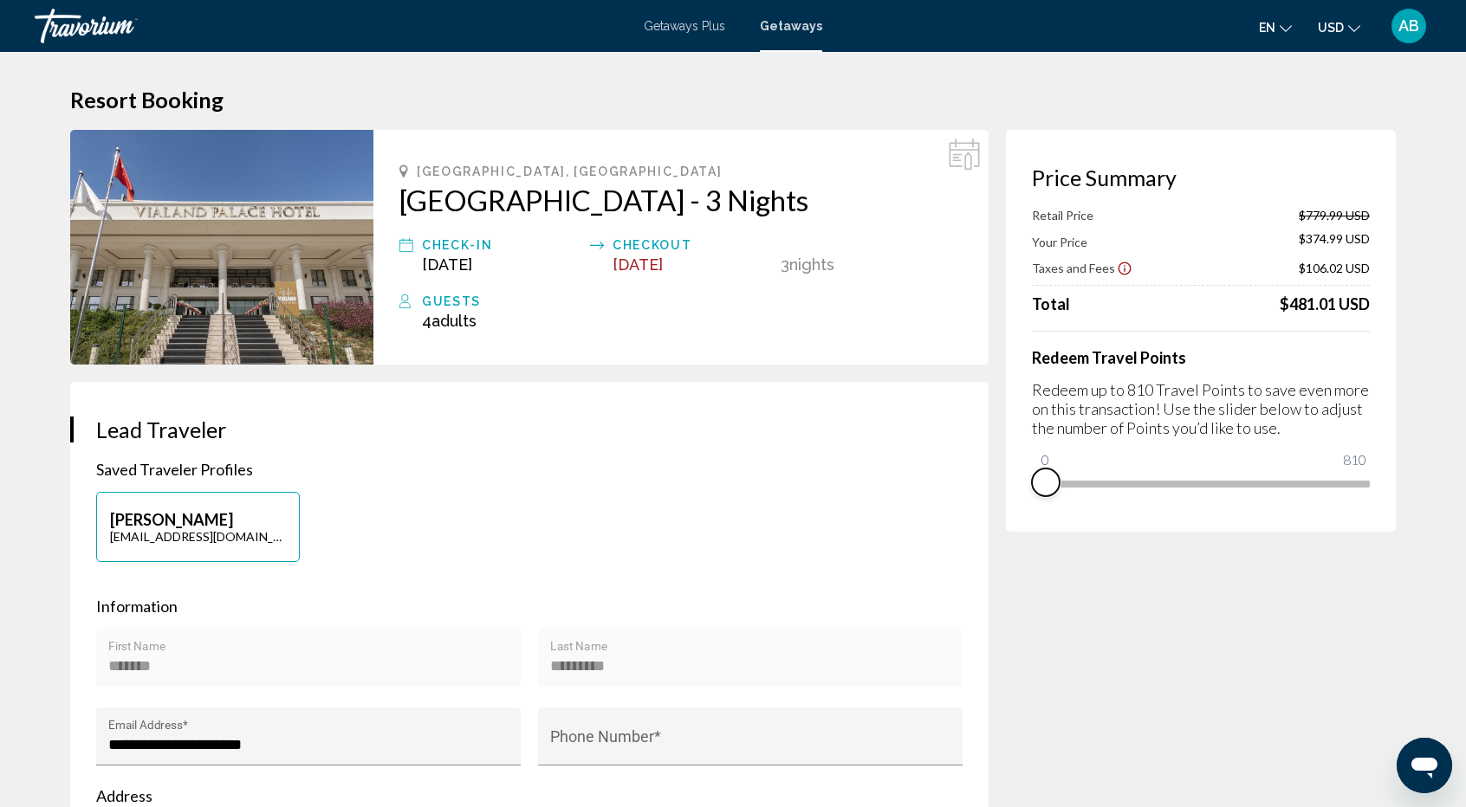
drag, startPoint x: 1357, startPoint y: 505, endPoint x: 990, endPoint y: 507, distance: 366.4
drag, startPoint x: 1040, startPoint y: 465, endPoint x: 1427, endPoint y: 390, distance: 394.5
drag, startPoint x: 1350, startPoint y: 506, endPoint x: 1037, endPoint y: 528, distance: 314.4
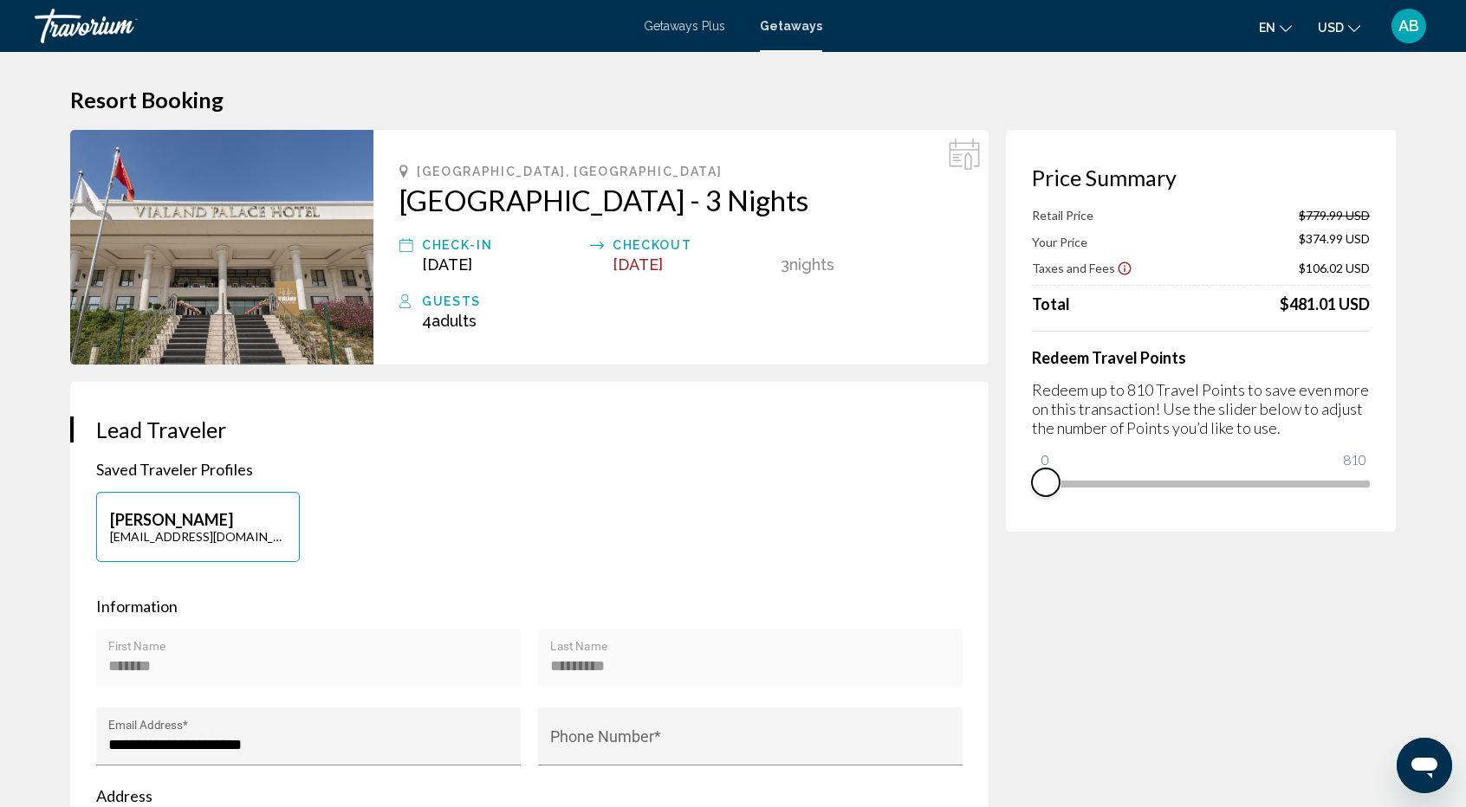
click at [1037, 528] on div "Price Summary Retail Price $779.99 USD Your Price $374.99 USD Taxes and Fees $1…" at bounding box center [1201, 331] width 390 height 402
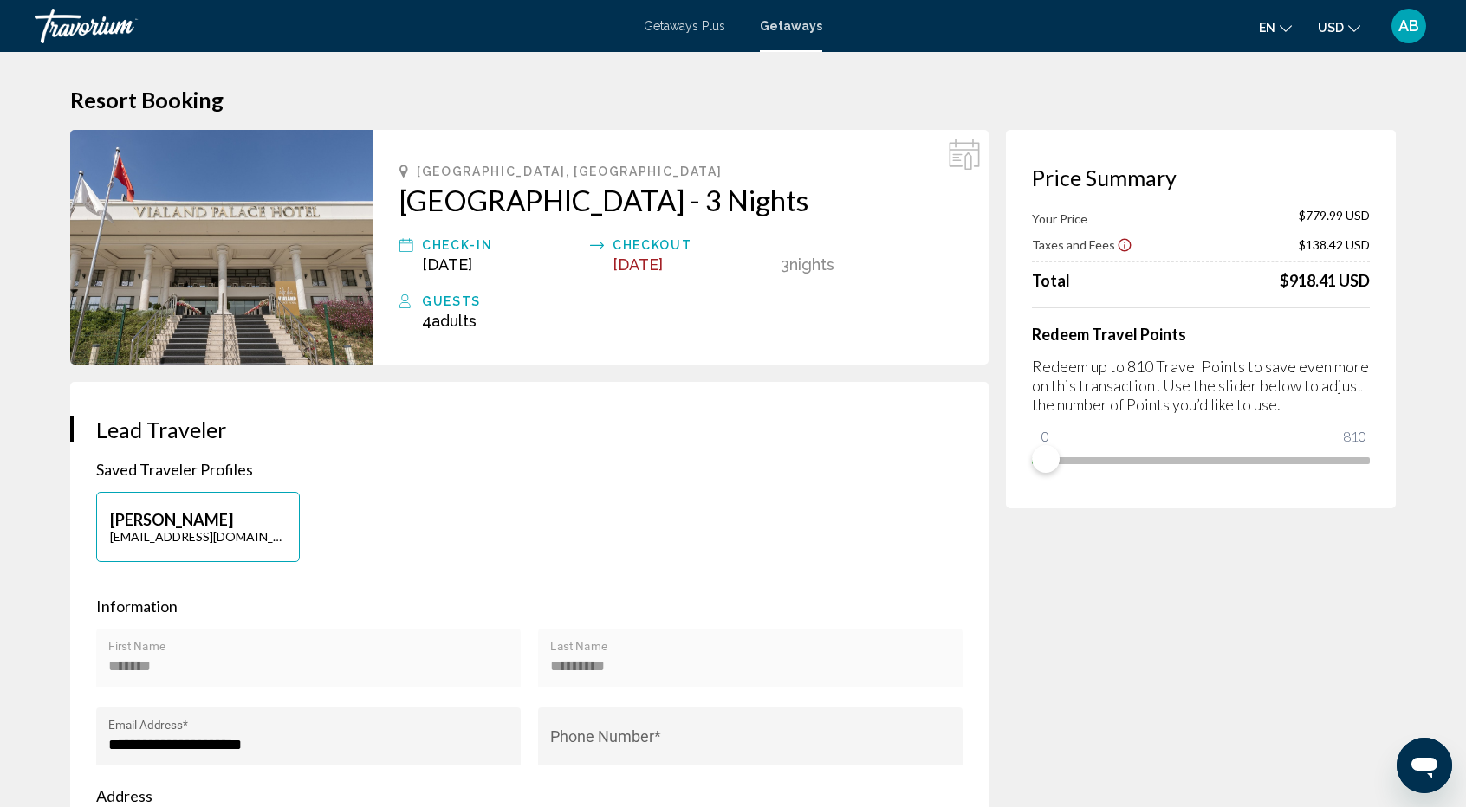
drag, startPoint x: 1036, startPoint y: 475, endPoint x: 1046, endPoint y: 466, distance: 13.5
click at [1046, 466] on div "Price Summary Your Price $779.99 USD Taxes and Fees $138.42 USD Total $918.41 U…" at bounding box center [1201, 319] width 390 height 379
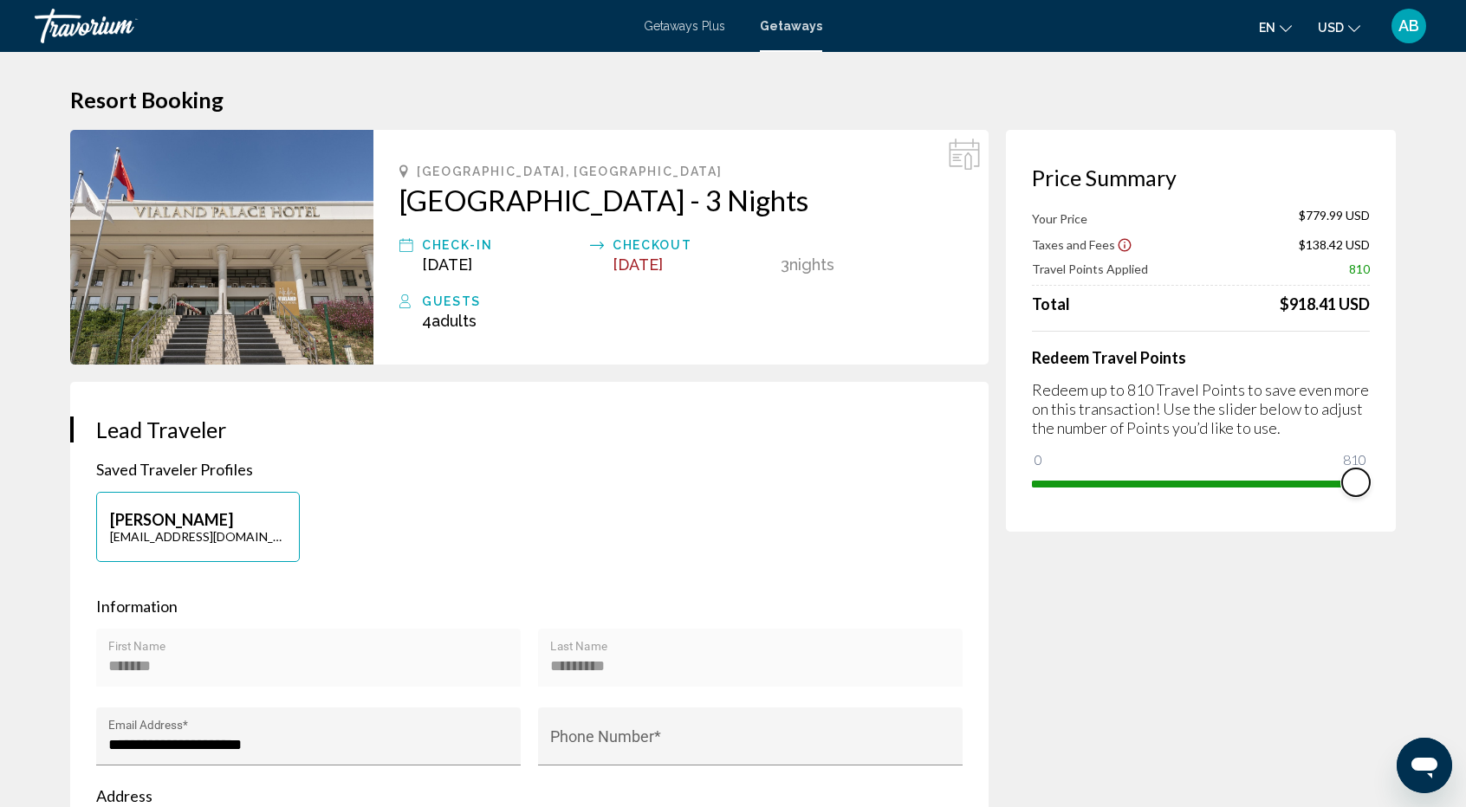
drag, startPoint x: 1046, startPoint y: 466, endPoint x: 1471, endPoint y: 434, distance: 425.7
click at [1466, 434] on html "Skip to main content Getaways Plus Getaways en English Español Français Italian…" at bounding box center [733, 403] width 1466 height 807
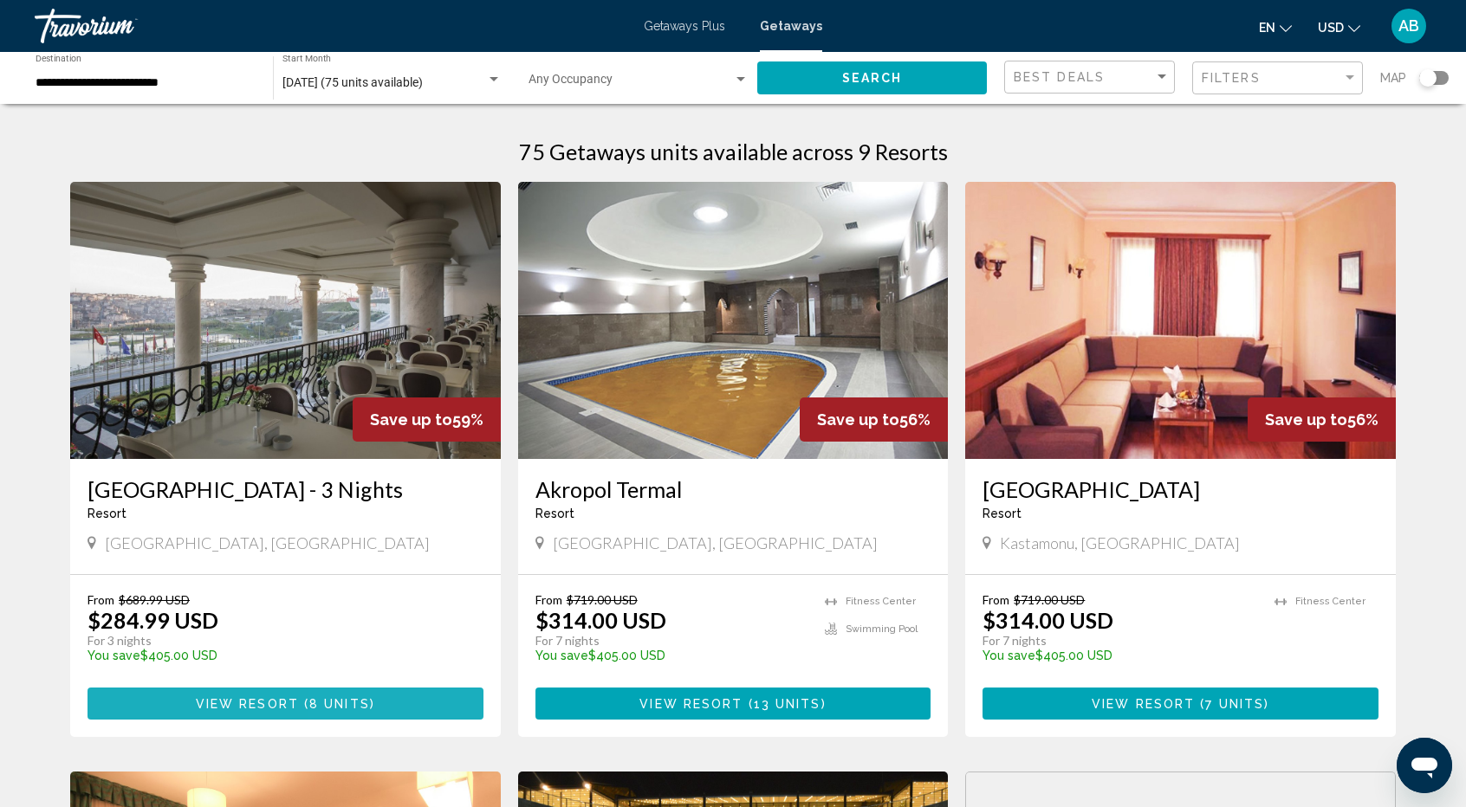
click at [364, 706] on span "8 units" at bounding box center [339, 704] width 61 height 14
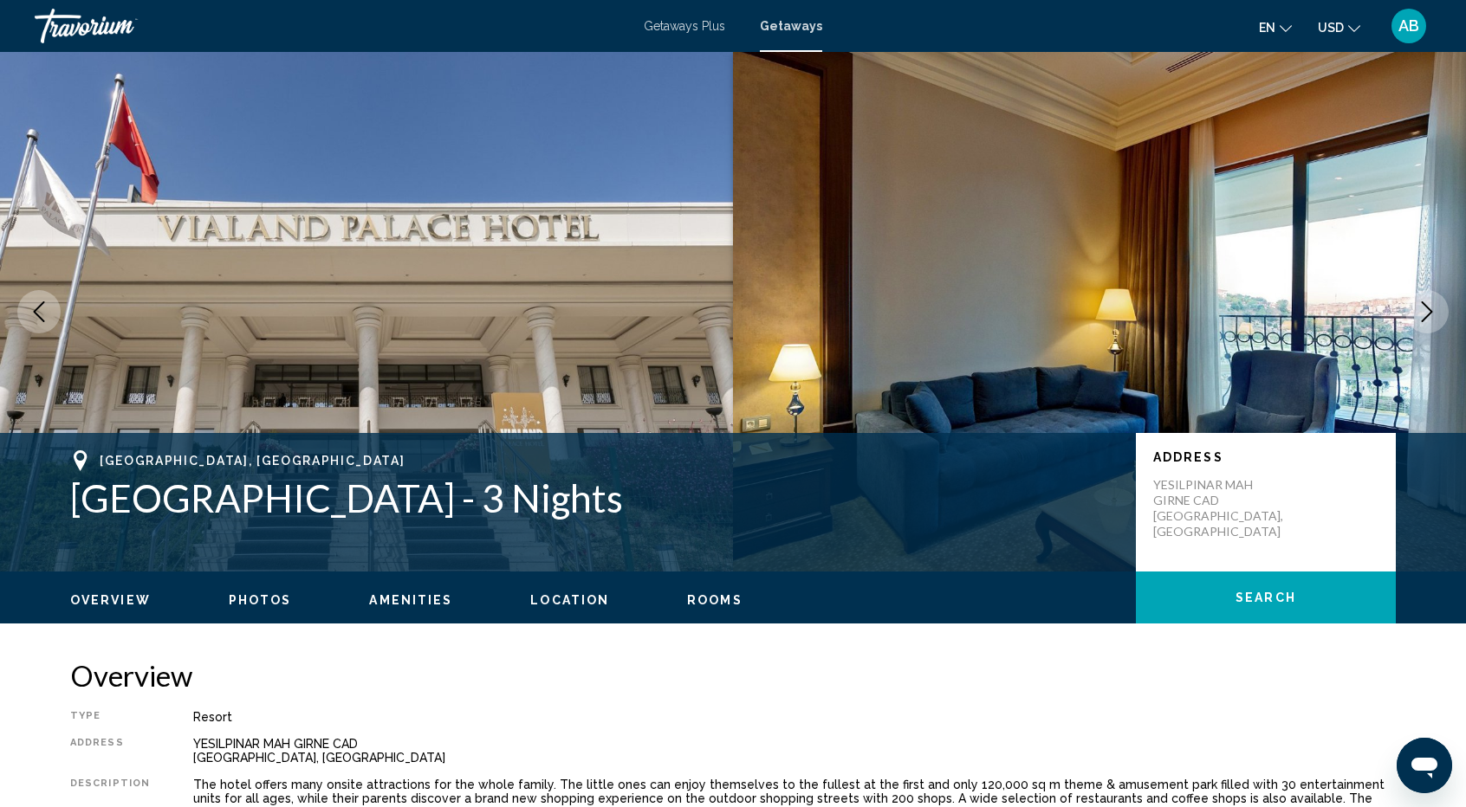
click at [1409, 303] on button "Next image" at bounding box center [1426, 311] width 43 height 43
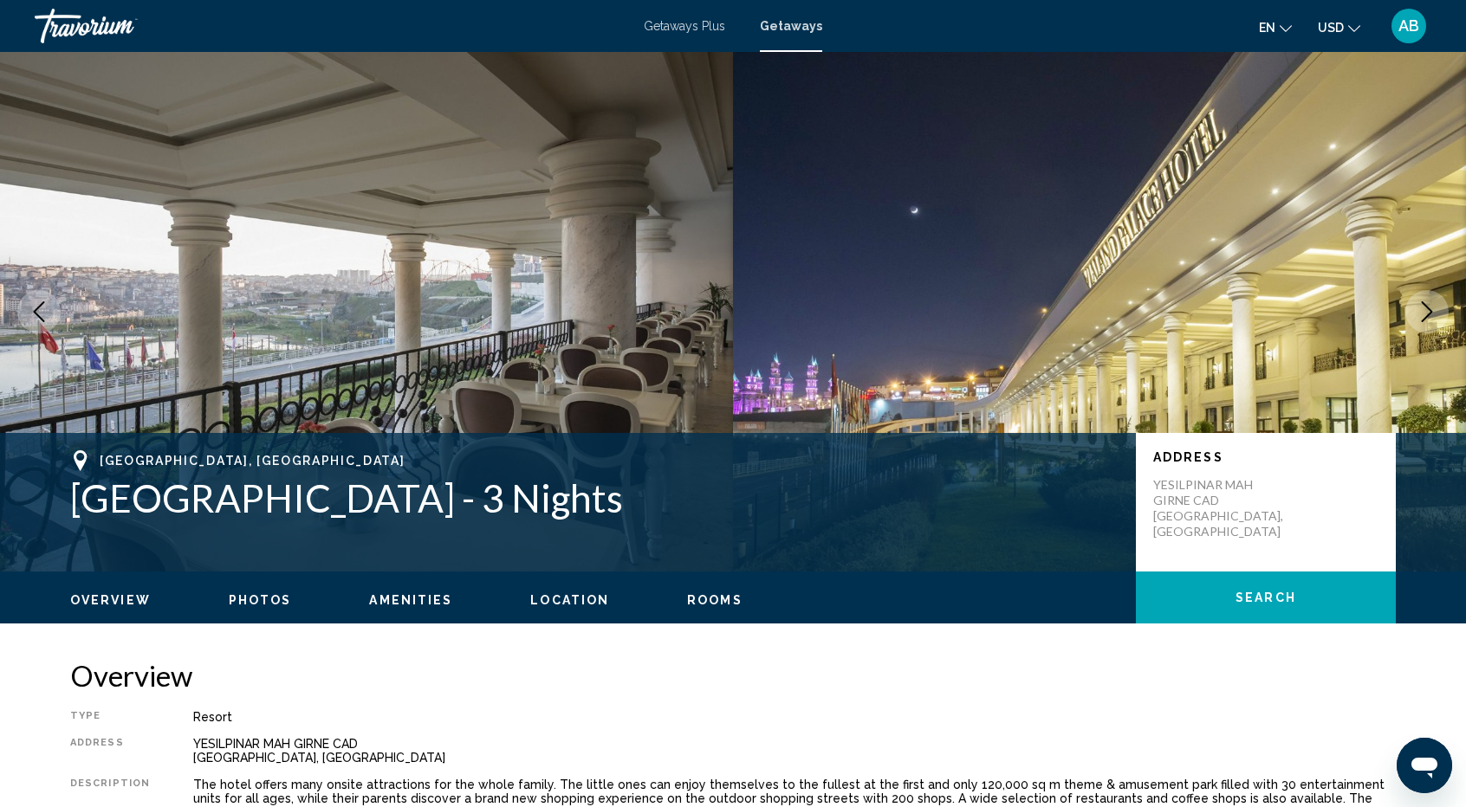
click at [1409, 303] on button "Next image" at bounding box center [1426, 311] width 43 height 43
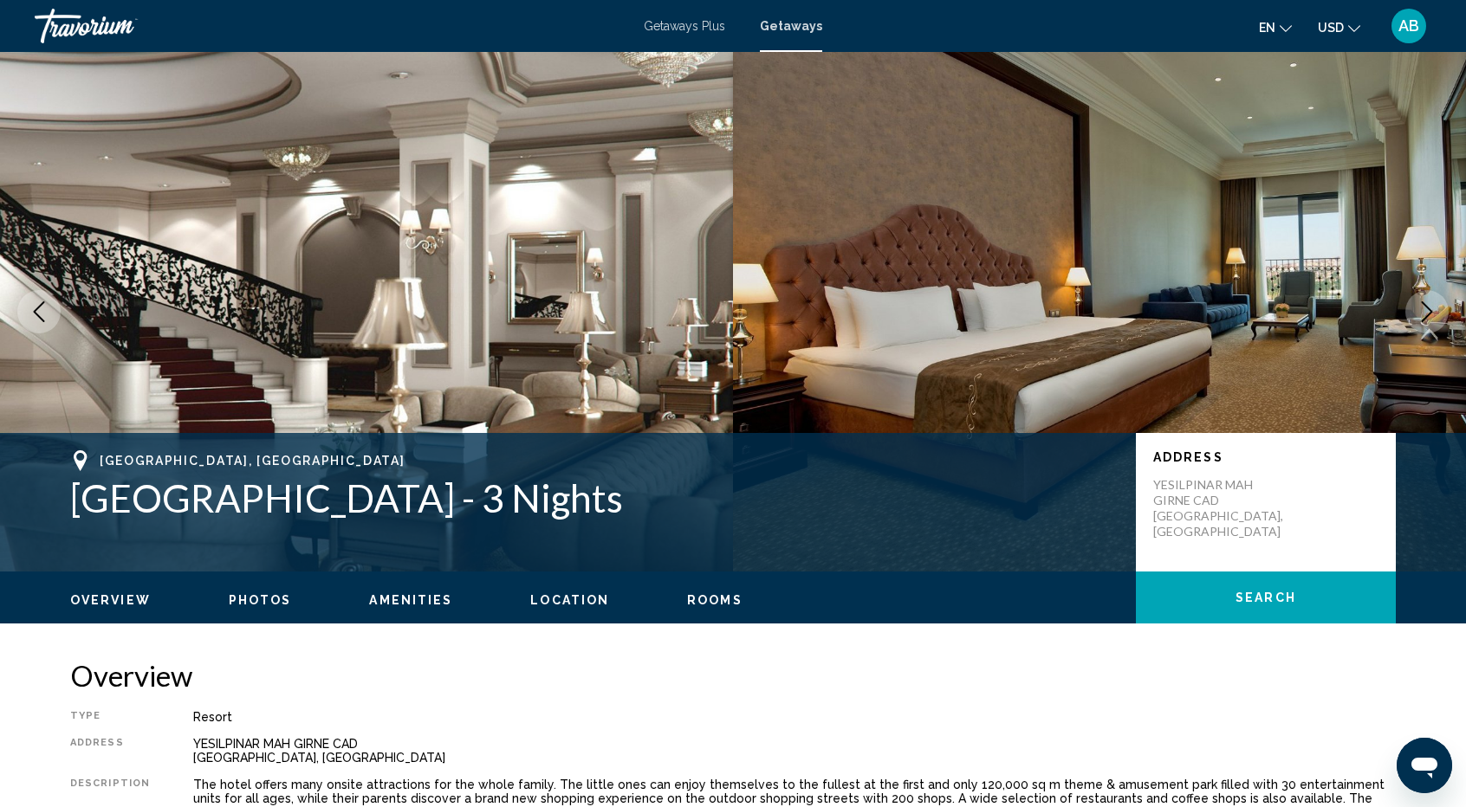
click at [1409, 303] on button "Next image" at bounding box center [1426, 311] width 43 height 43
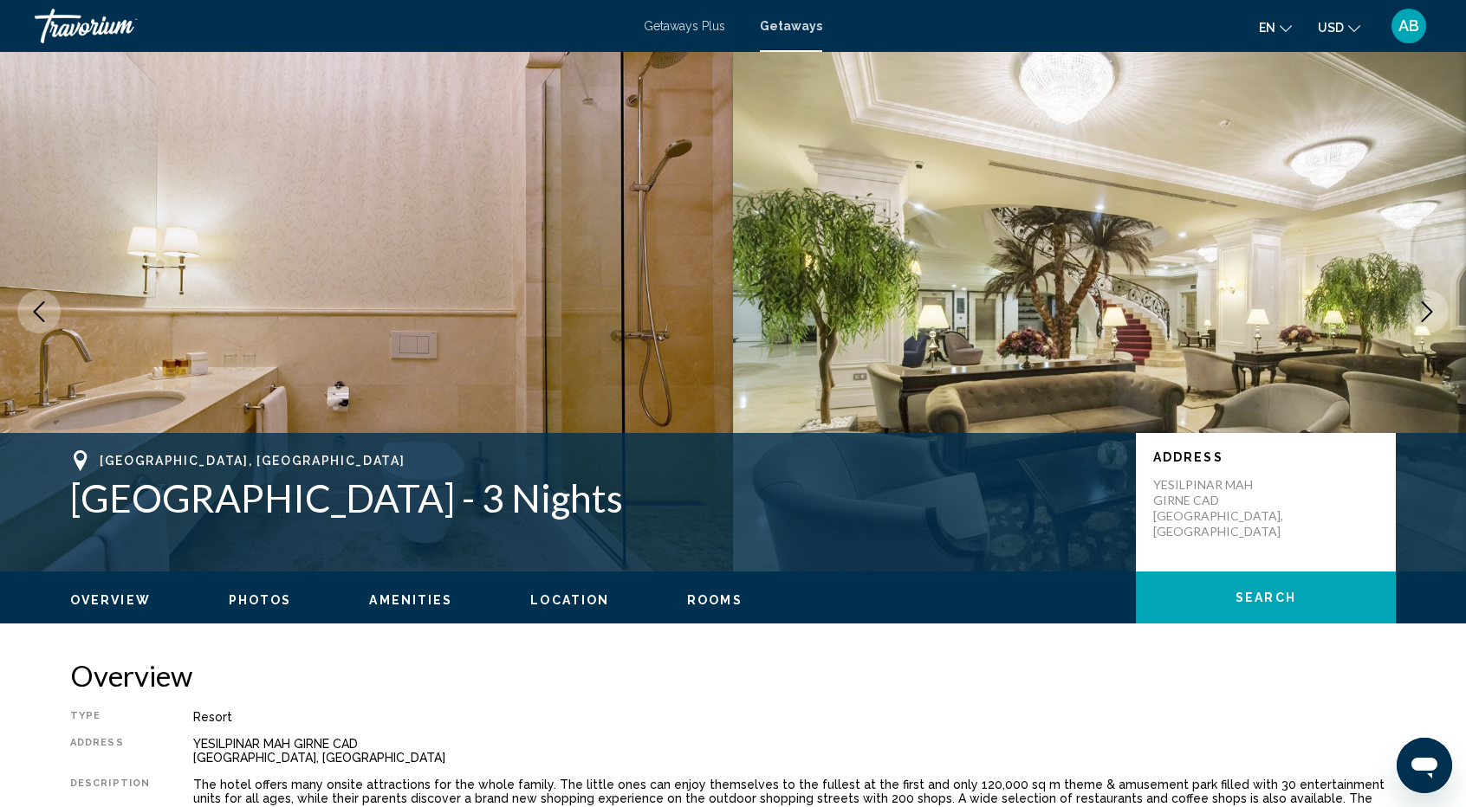
click at [1409, 303] on button "Next image" at bounding box center [1426, 311] width 43 height 43
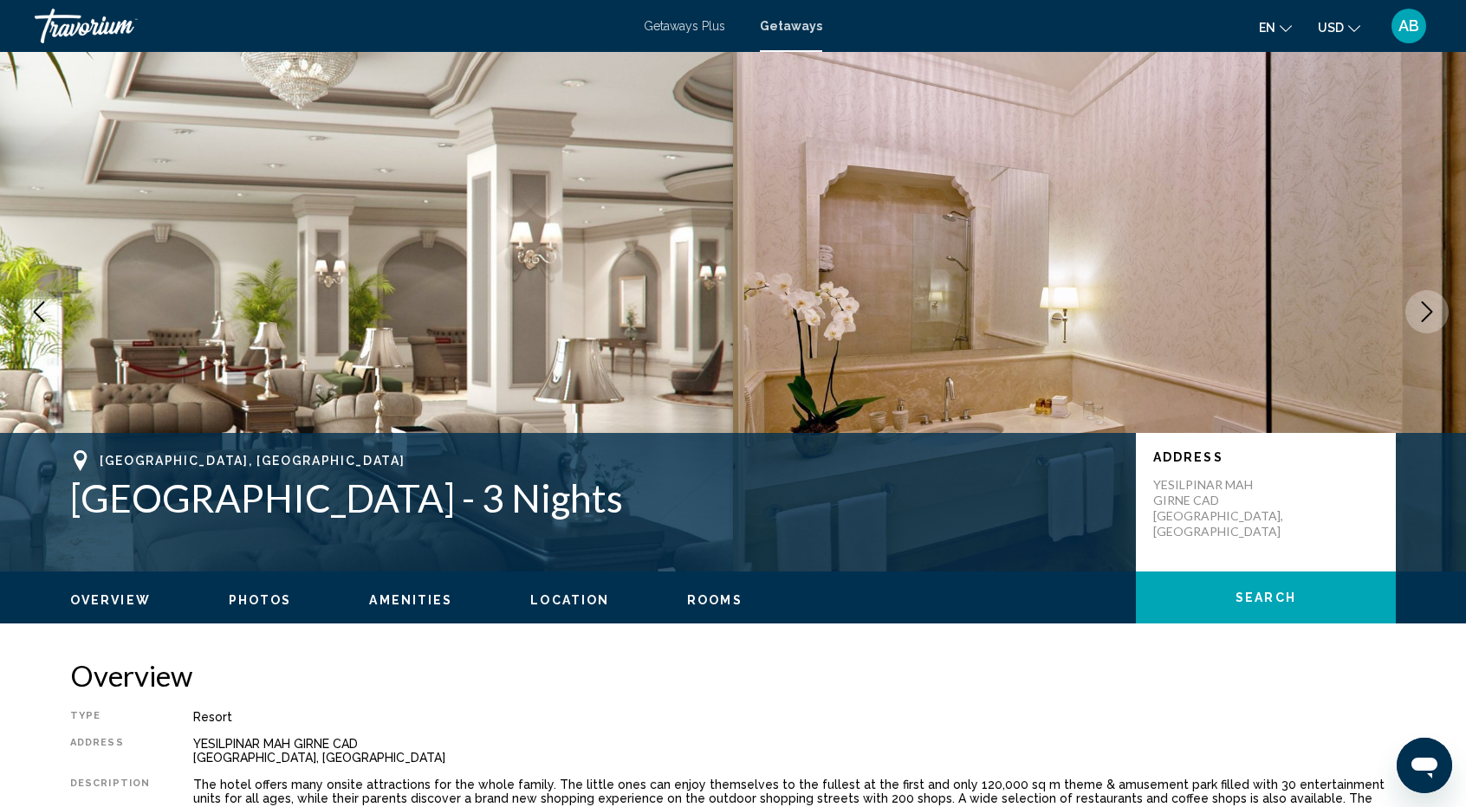
click at [1431, 327] on button "Next image" at bounding box center [1426, 311] width 43 height 43
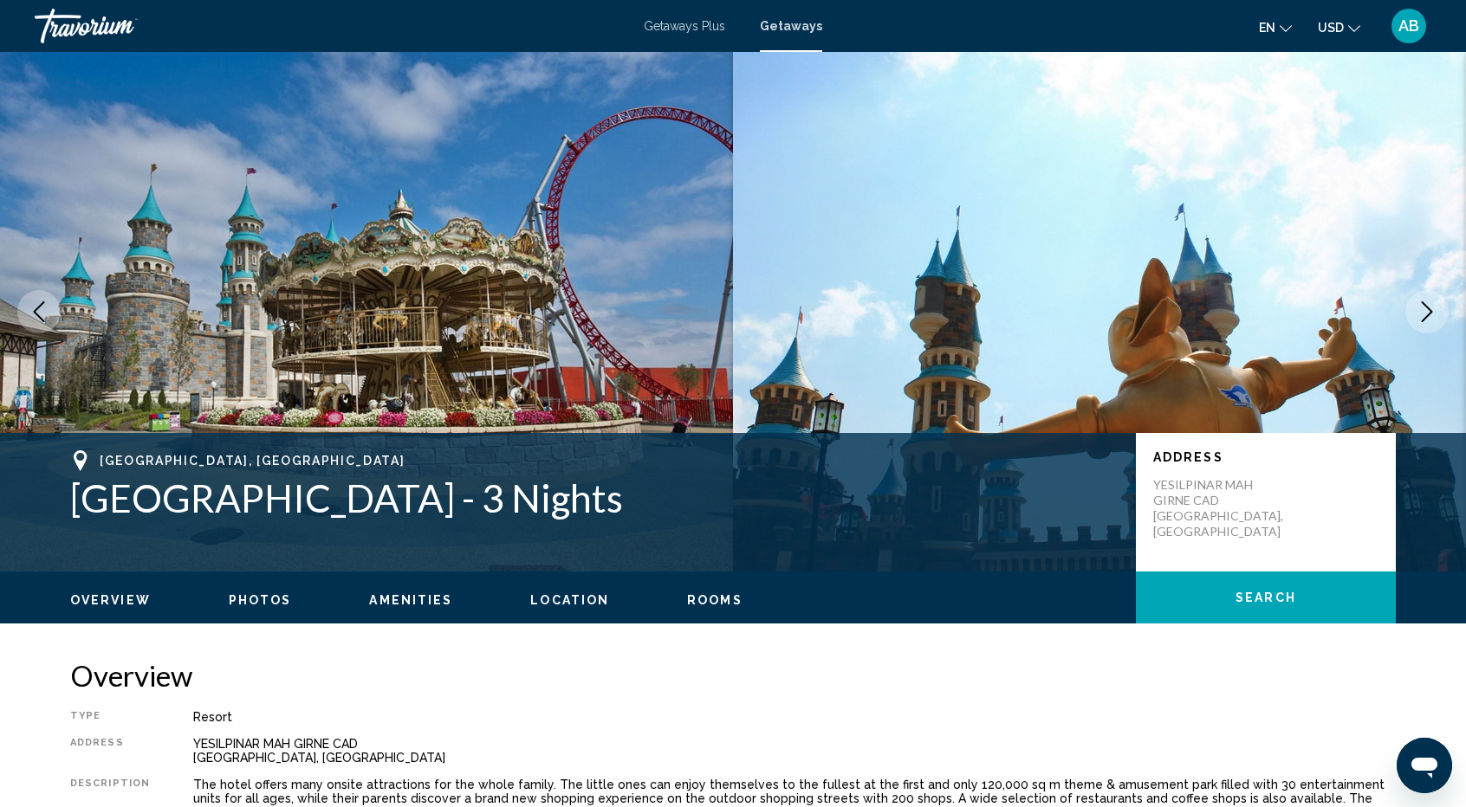
click at [1431, 327] on button "Next image" at bounding box center [1426, 311] width 43 height 43
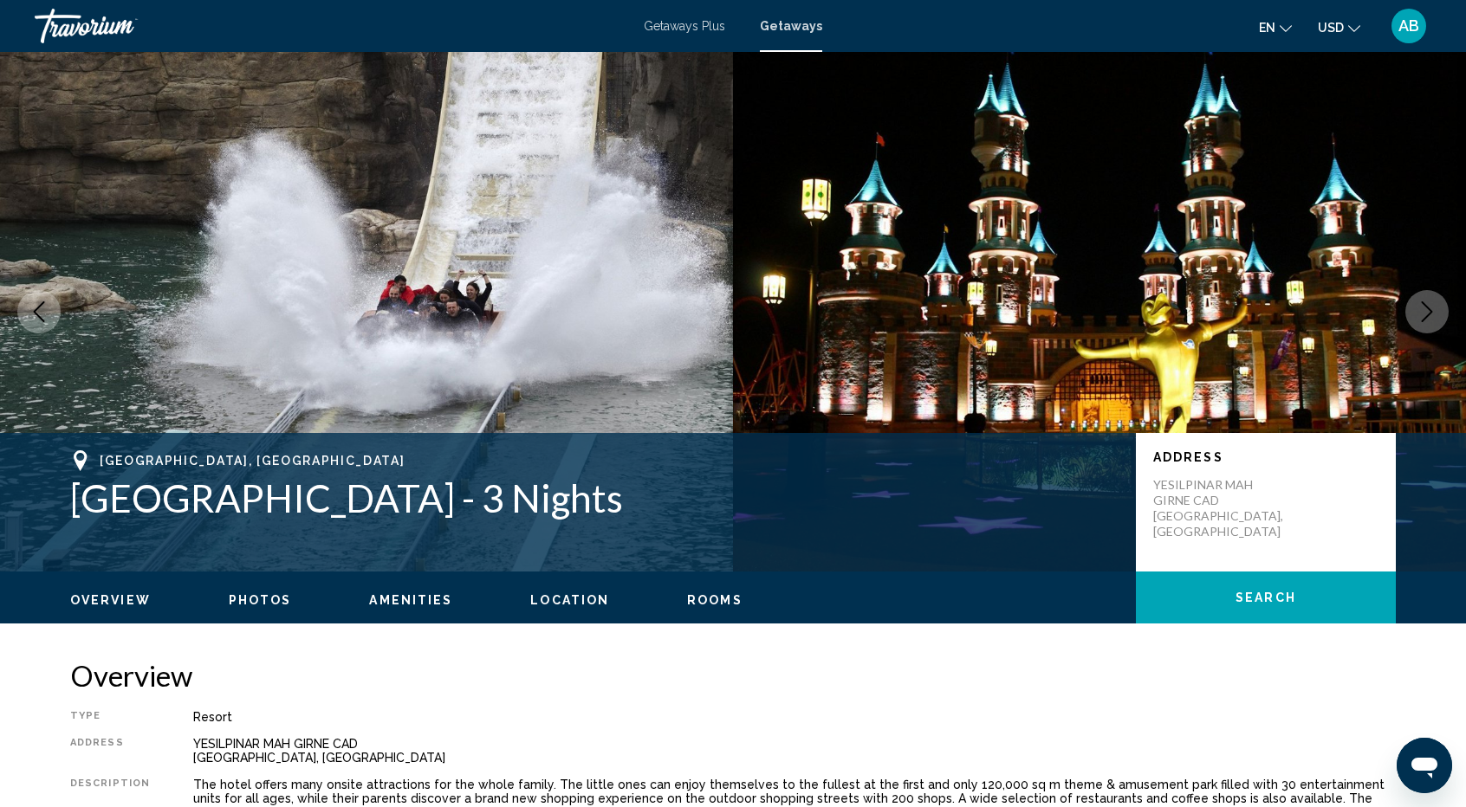
click at [1431, 327] on button "Next image" at bounding box center [1426, 311] width 43 height 43
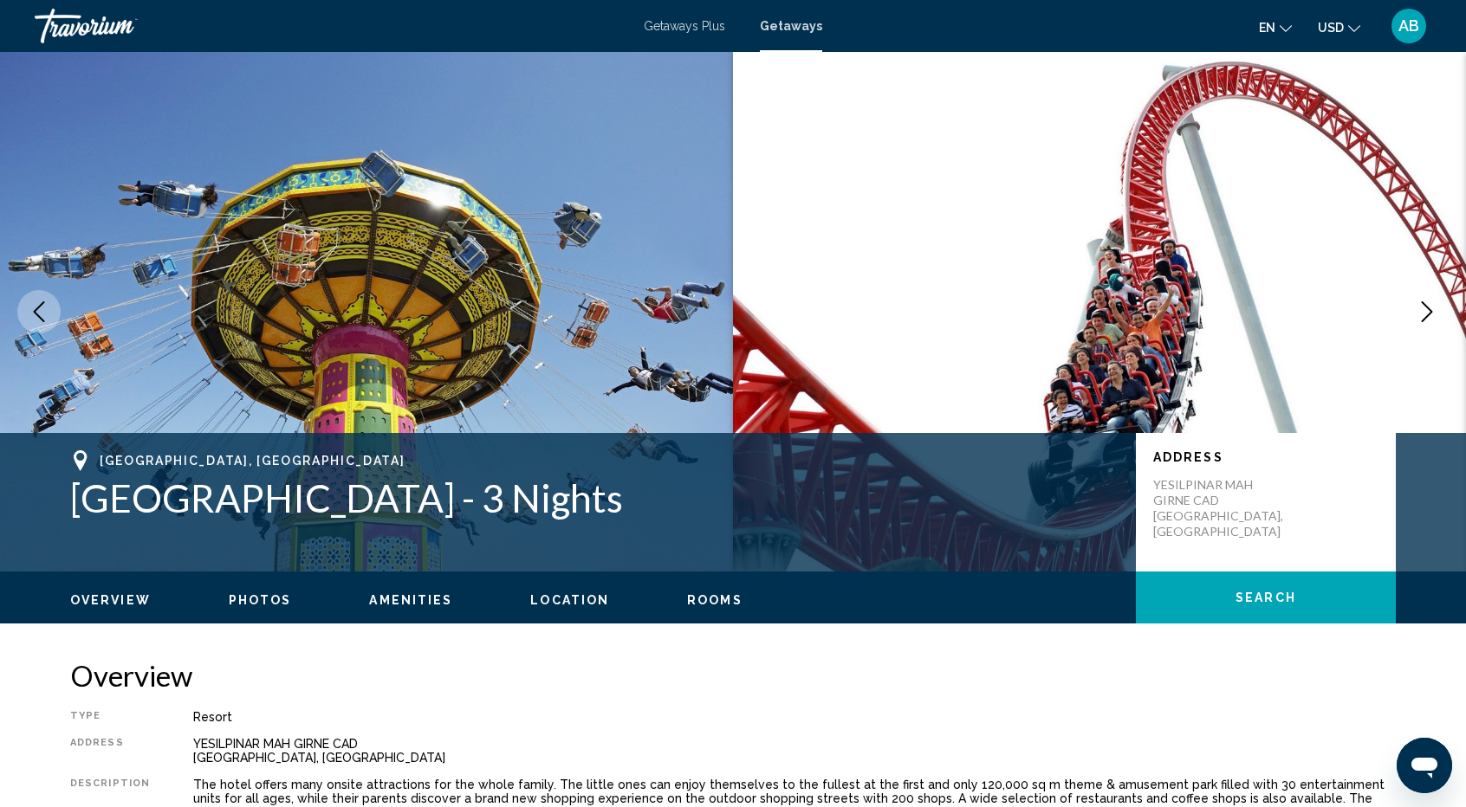
click at [1431, 327] on button "Next image" at bounding box center [1426, 311] width 43 height 43
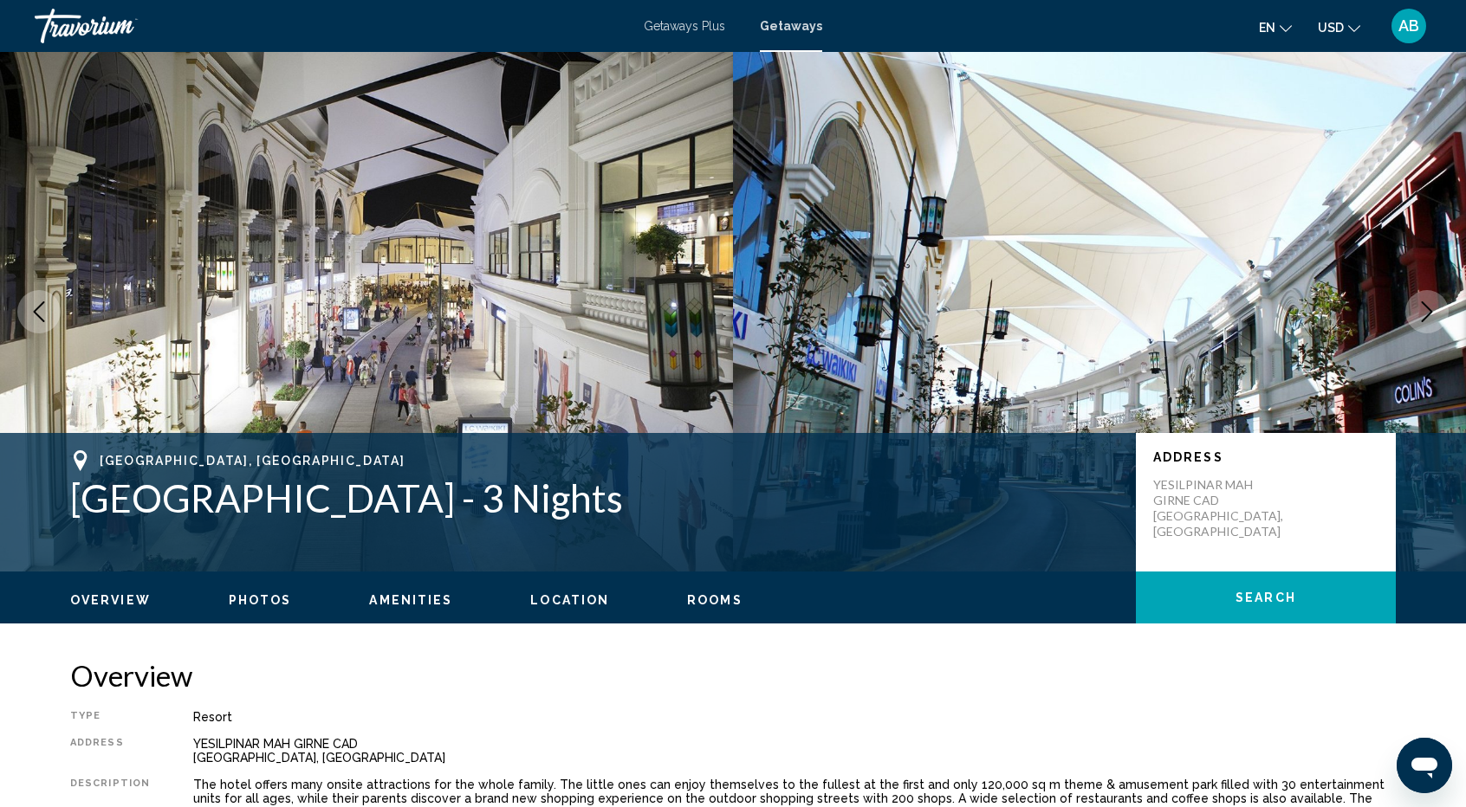
click at [1431, 327] on button "Next image" at bounding box center [1426, 311] width 43 height 43
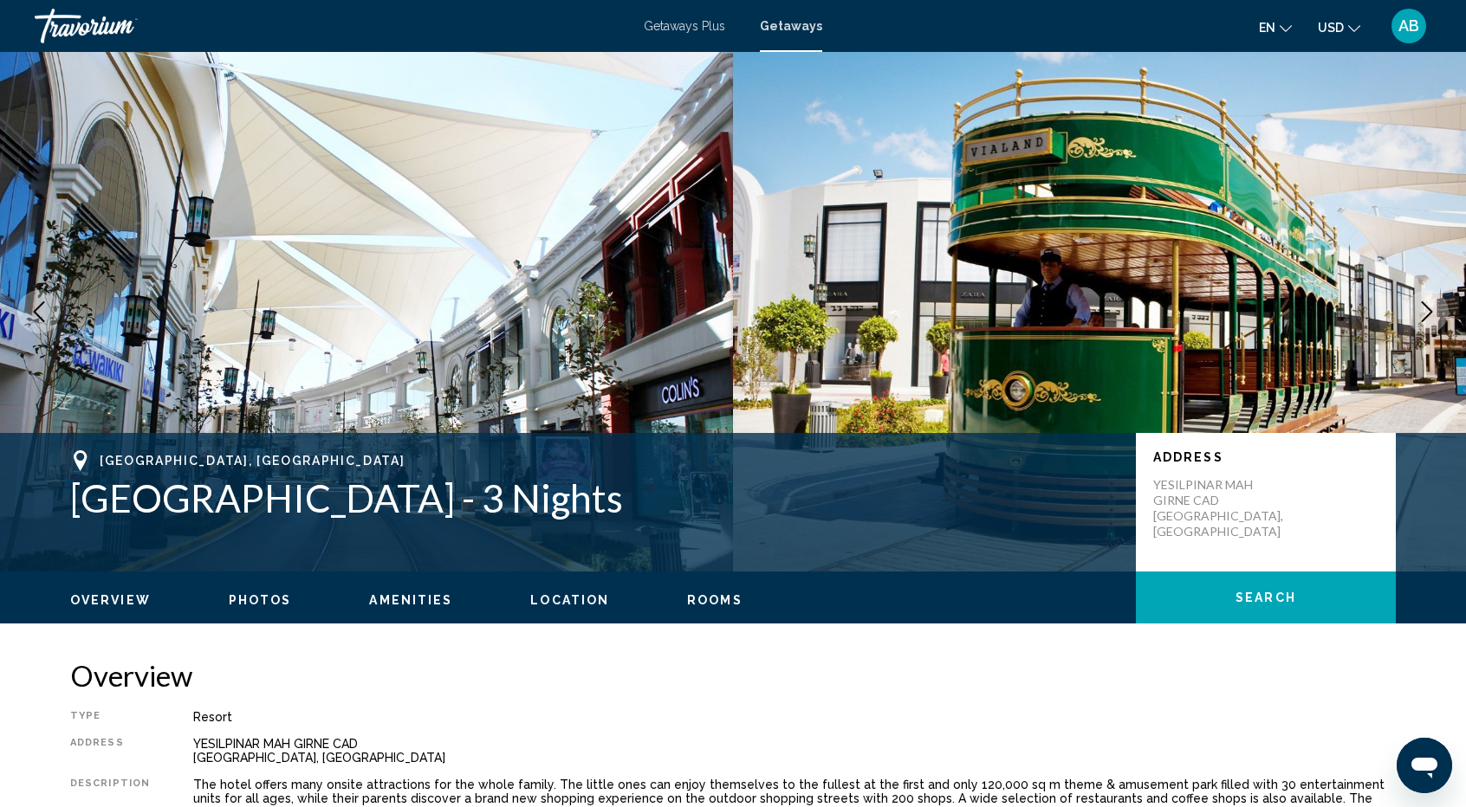
click at [1431, 327] on button "Next image" at bounding box center [1426, 311] width 43 height 43
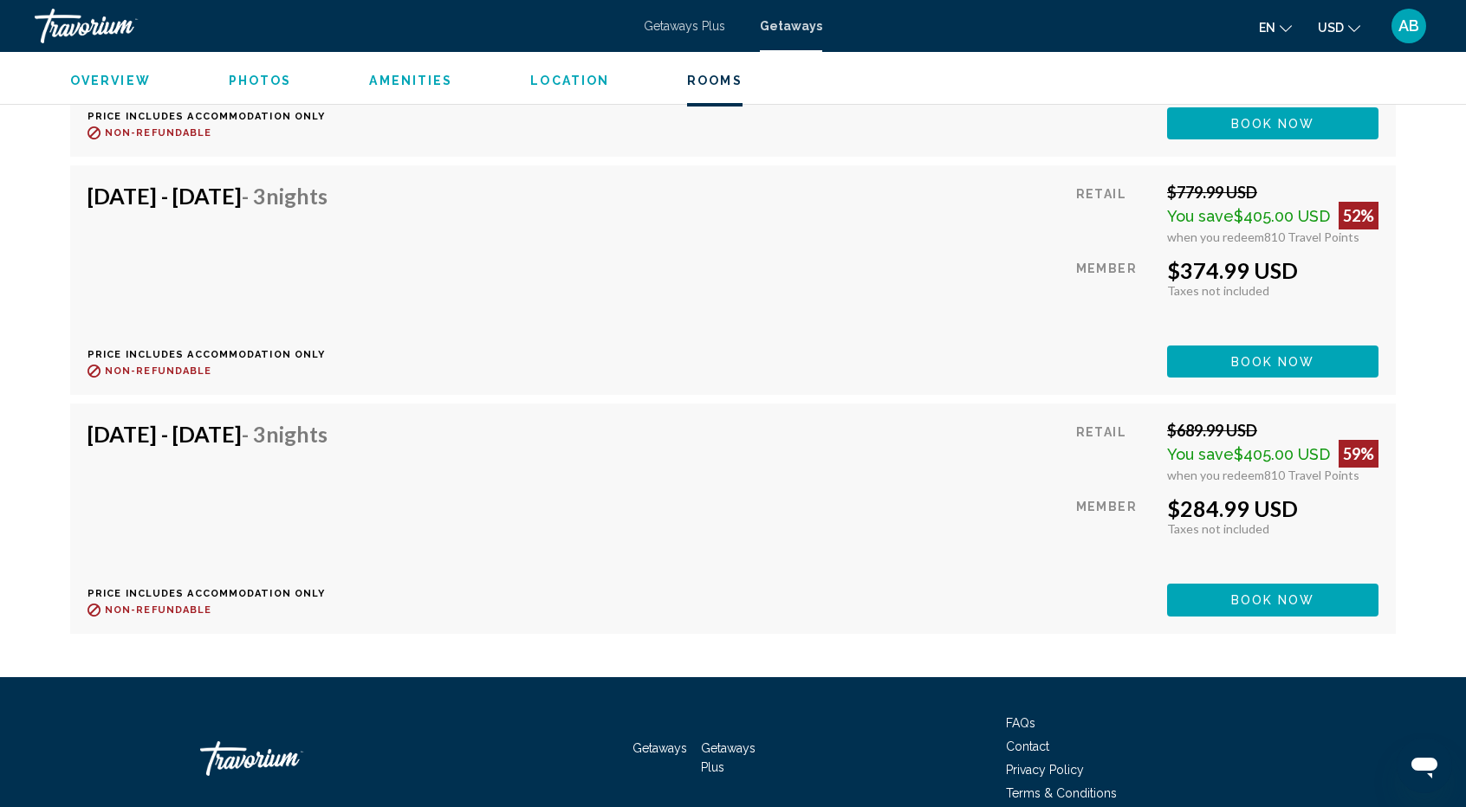
scroll to position [3381, 0]
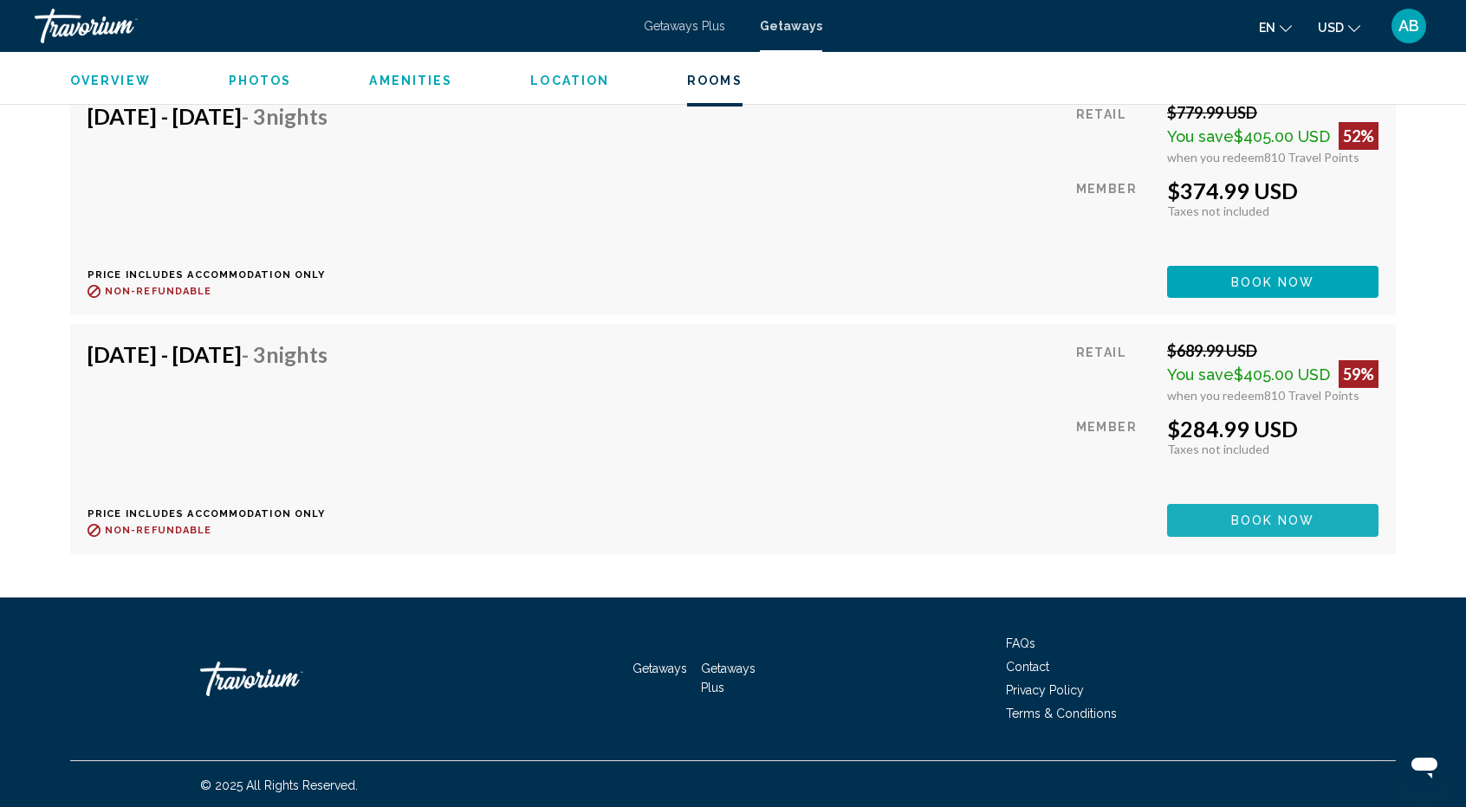
click at [1283, 504] on button "Book now" at bounding box center [1272, 520] width 211 height 32
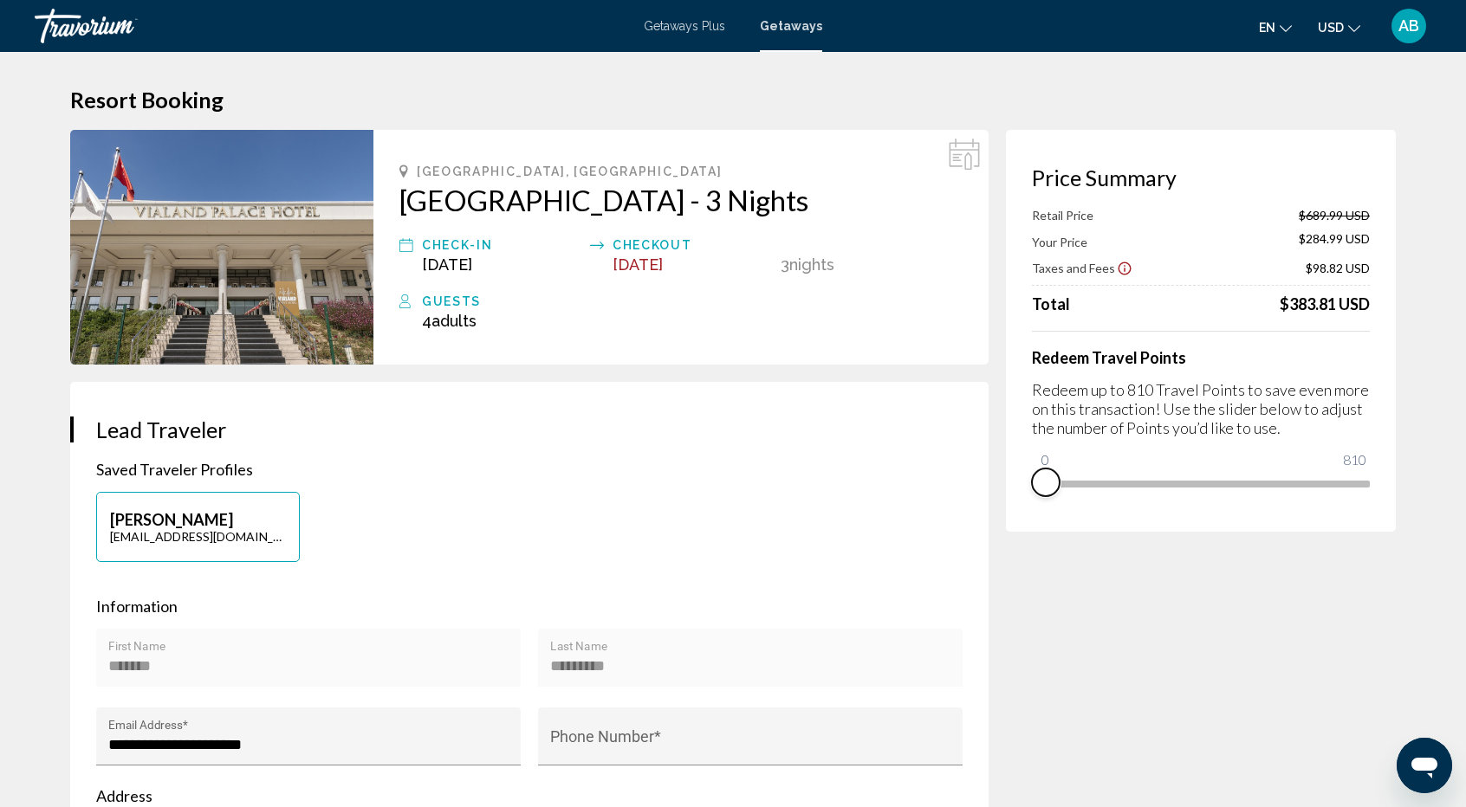
drag, startPoint x: 1357, startPoint y: 508, endPoint x: 1009, endPoint y: 485, distance: 349.0
click at [1009, 485] on div "Price Summary Retail Price $689.99 USD Your Price $284.99 USD Taxes and Fees $9…" at bounding box center [1201, 331] width 390 height 402
drag, startPoint x: 1043, startPoint y: 461, endPoint x: 1448, endPoint y: 441, distance: 405.9
